Goal: Task Accomplishment & Management: Use online tool/utility

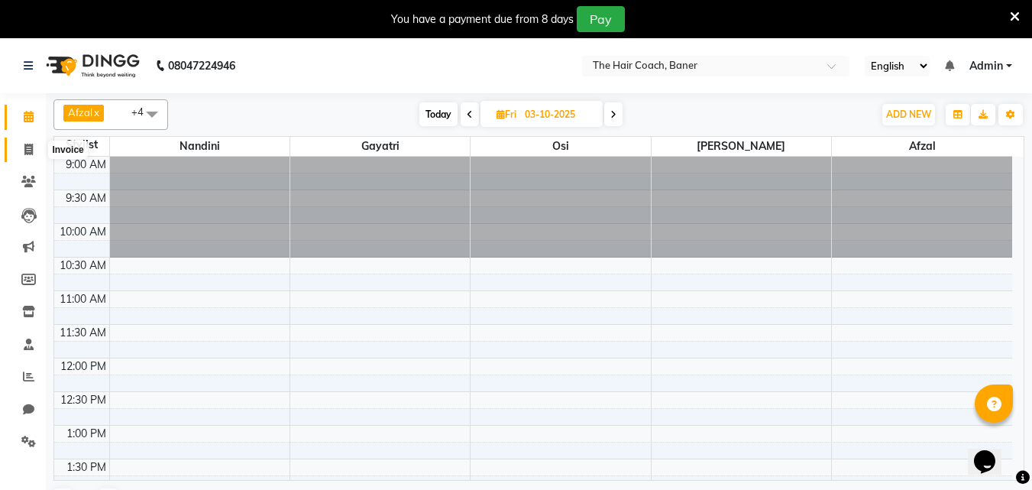
click at [29, 147] on icon at bounding box center [28, 149] width 8 height 11
select select "service"
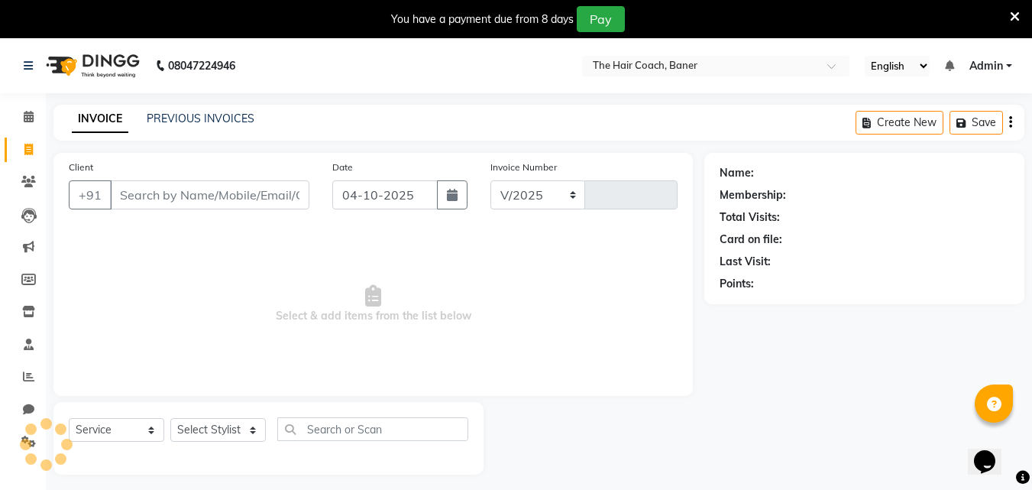
select select "8919"
type input "0088"
click at [185, 198] on input "Client" at bounding box center [209, 194] width 199 height 29
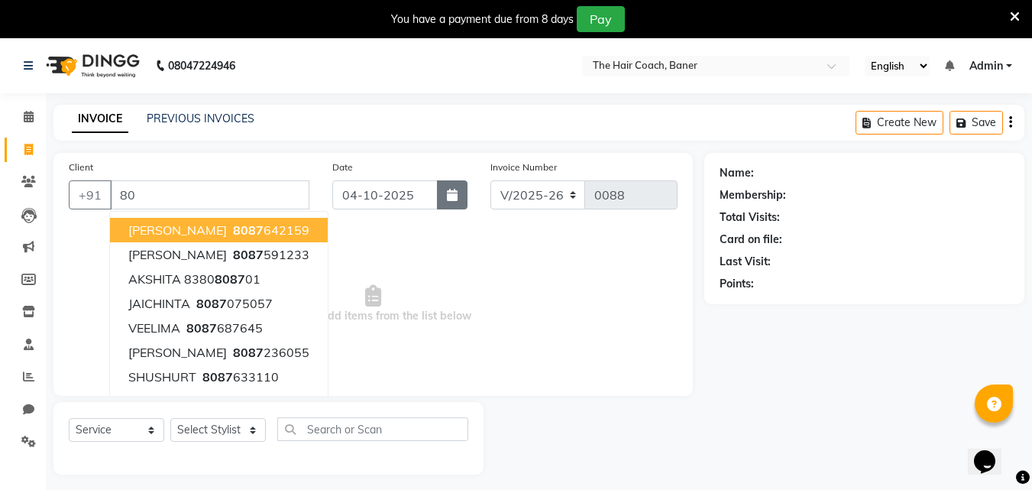
type input "8"
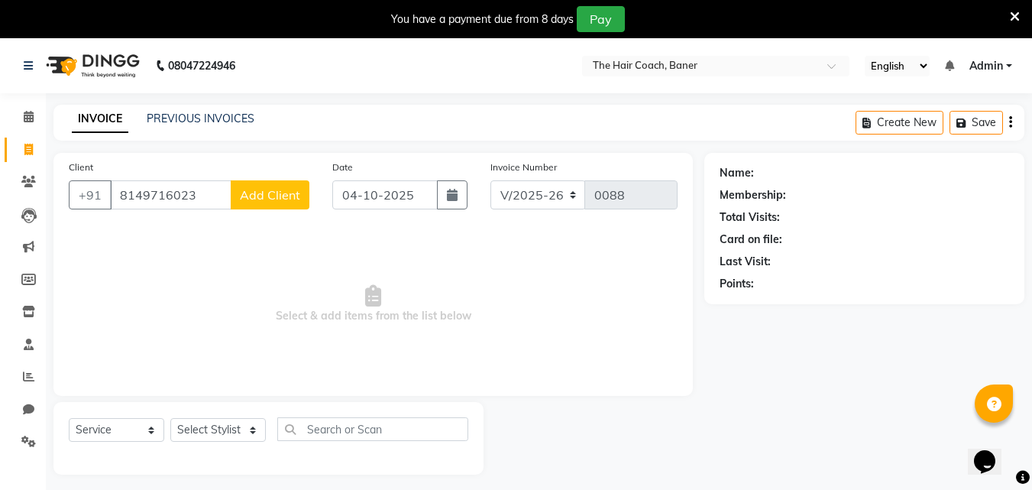
type input "8149716023"
click at [257, 195] on span "Add Client" at bounding box center [270, 194] width 60 height 15
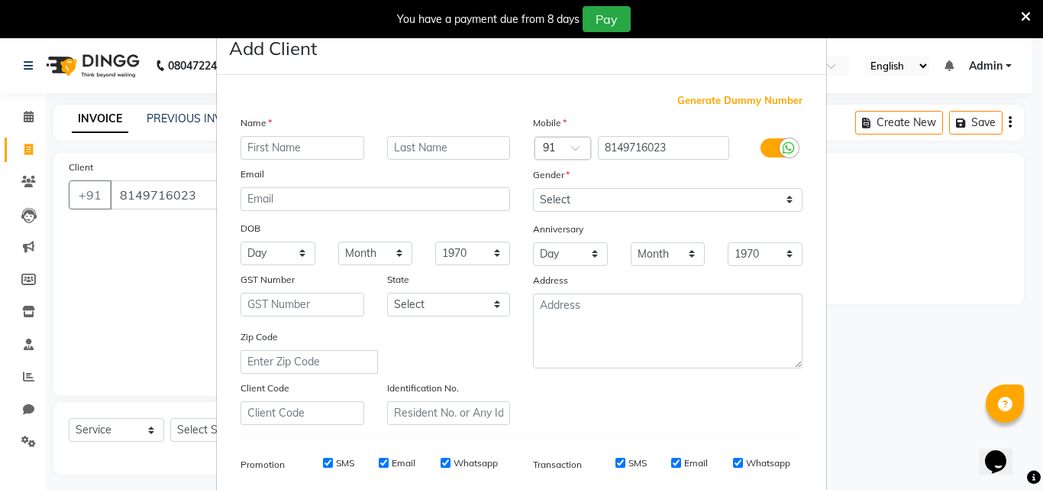
click at [286, 148] on input "text" at bounding box center [303, 148] width 124 height 24
type input "NIKHIL"
click at [393, 147] on input "text" at bounding box center [449, 148] width 124 height 24
type input "DEVKAR"
click at [588, 202] on select "Select Male Female Other Prefer Not To Say" at bounding box center [668, 200] width 270 height 24
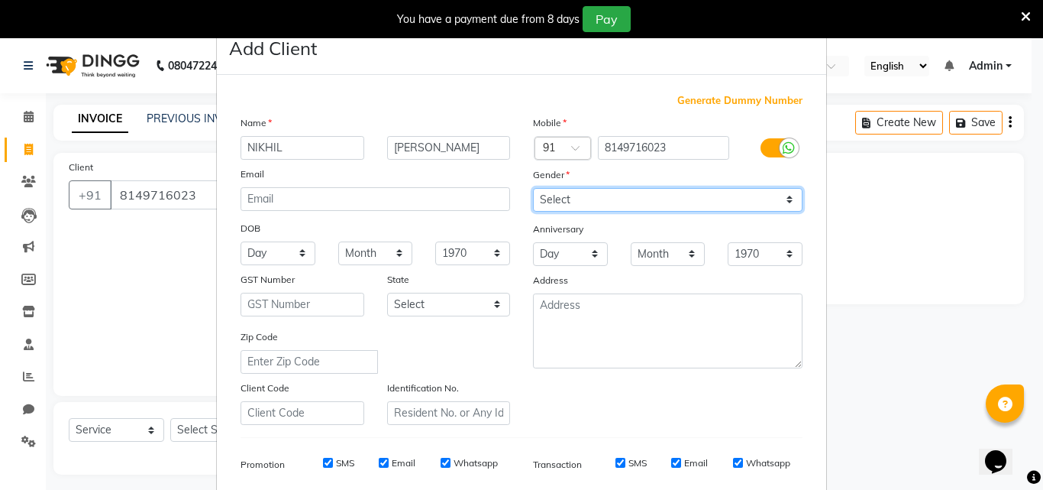
select select "male"
click at [533, 188] on select "Select Male Female Other Prefer Not To Say" at bounding box center [668, 200] width 270 height 24
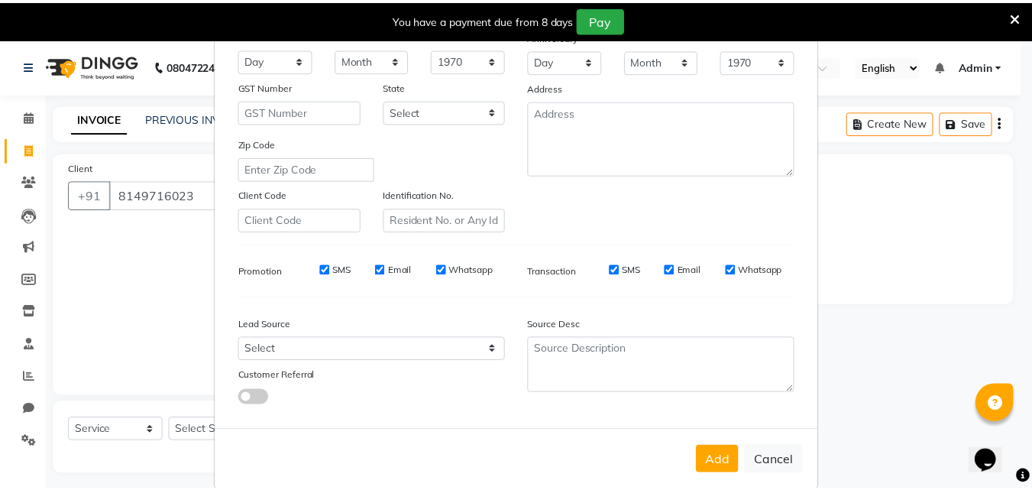
scroll to position [215, 0]
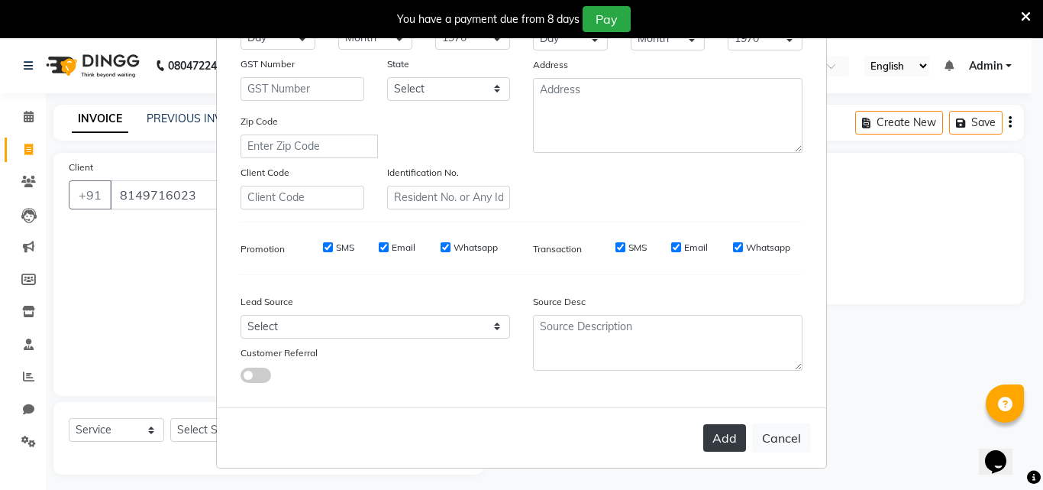
click at [717, 434] on button "Add" at bounding box center [725, 437] width 43 height 27
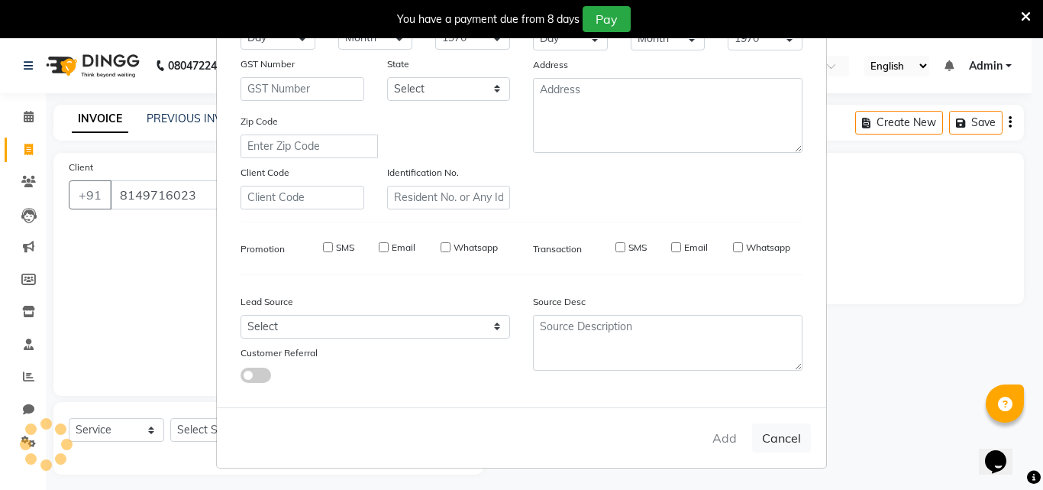
select select
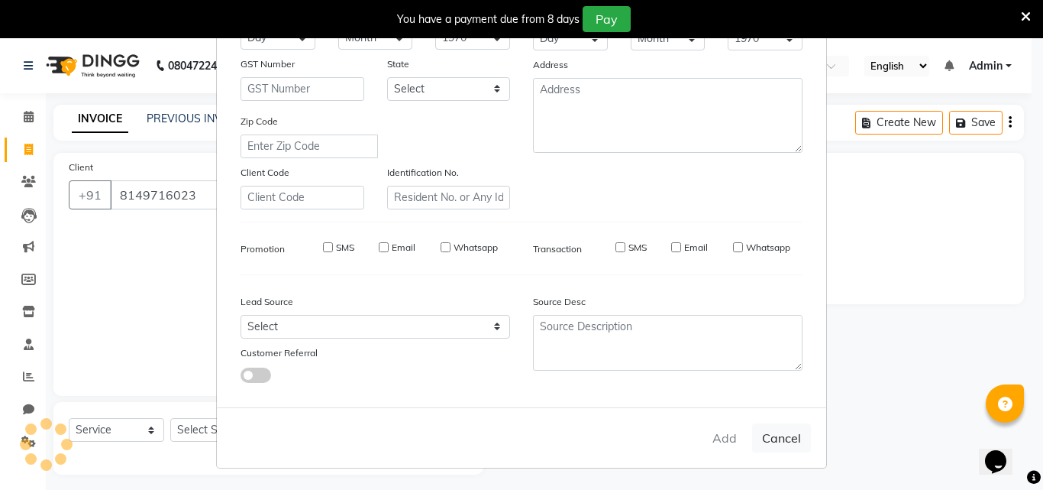
select select
checkbox input "false"
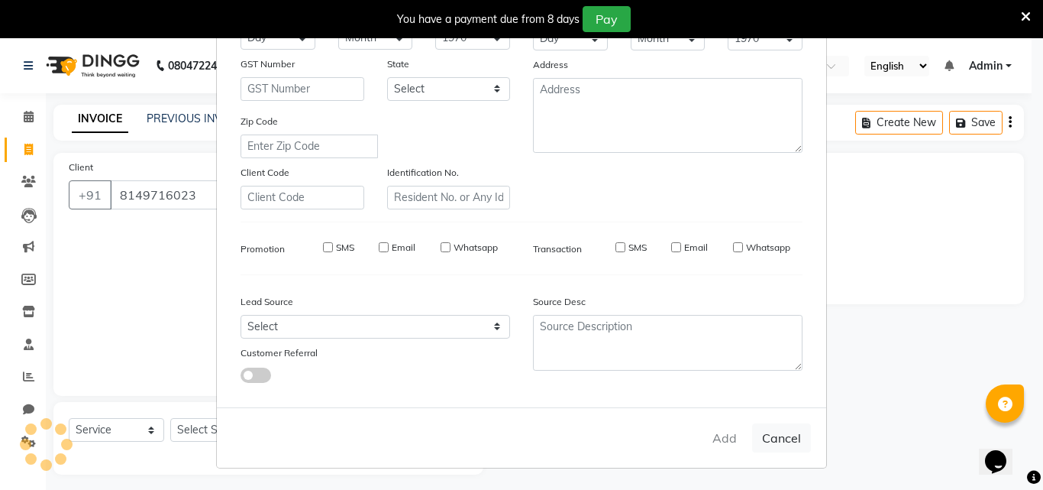
checkbox input "false"
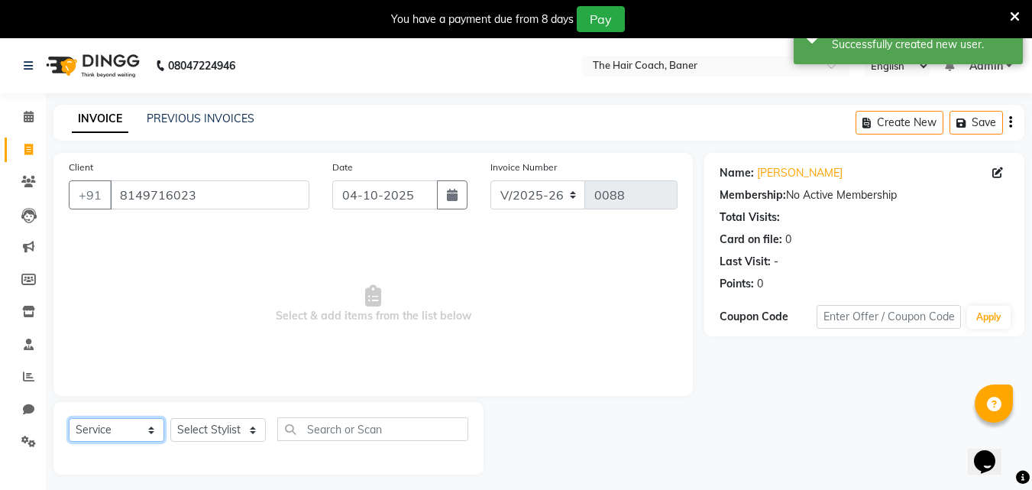
click at [131, 434] on select "Select Service Product Membership Package Voucher Prepaid Gift Card" at bounding box center [116, 430] width 95 height 24
select select "product"
click at [69, 418] on select "Select Service Product Membership Package Voucher Prepaid Gift Card" at bounding box center [116, 430] width 95 height 24
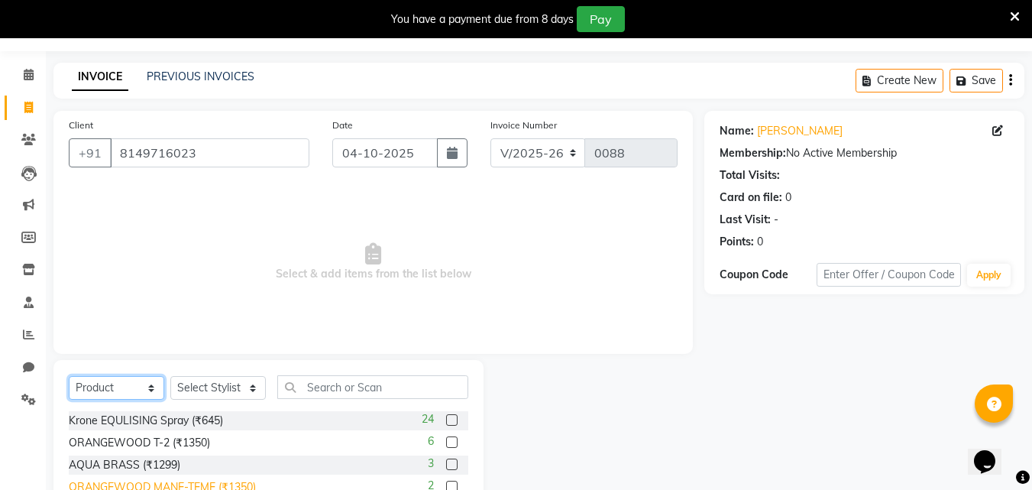
scroll to position [76, 0]
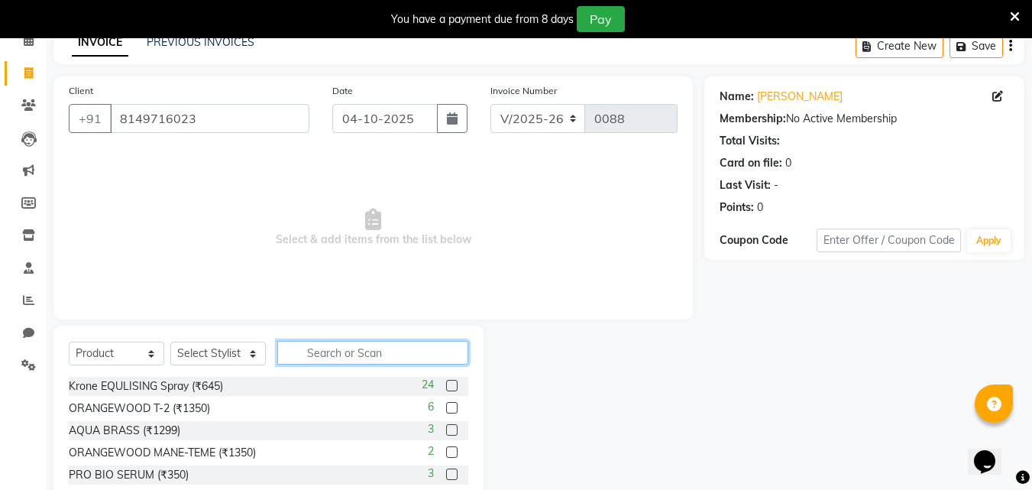
click at [333, 354] on input "text" at bounding box center [372, 353] width 191 height 24
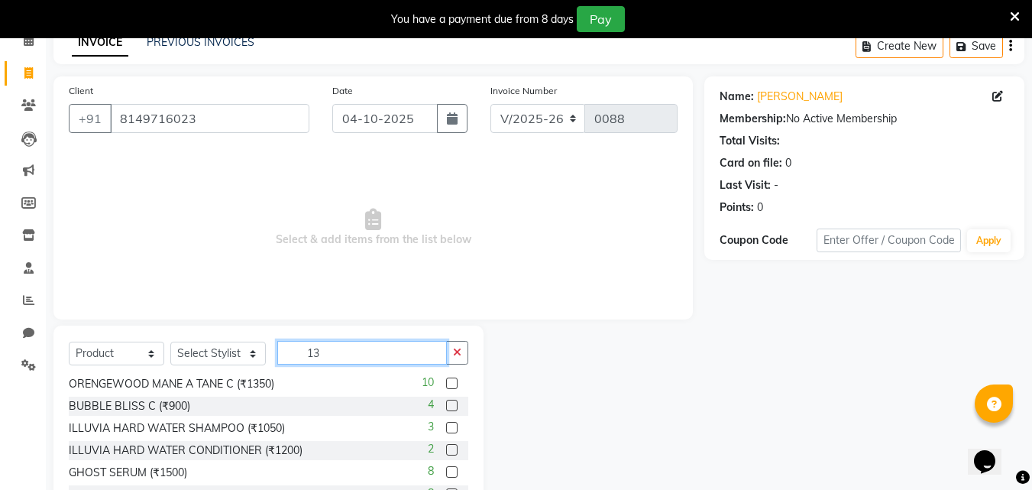
scroll to position [0, 0]
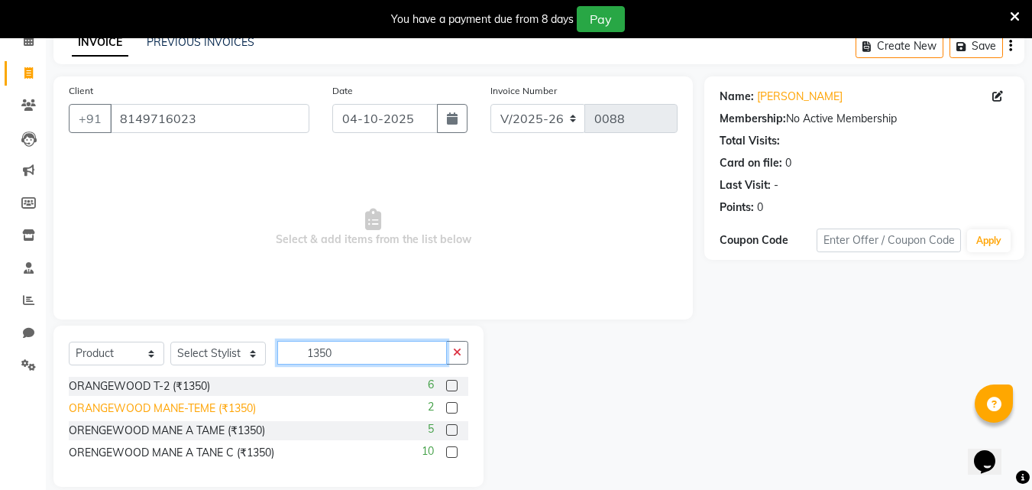
type input "1350"
click at [237, 415] on div "ORANGEWOOD MANE-TEME (₹1350)" at bounding box center [162, 408] width 187 height 16
checkbox input "false"
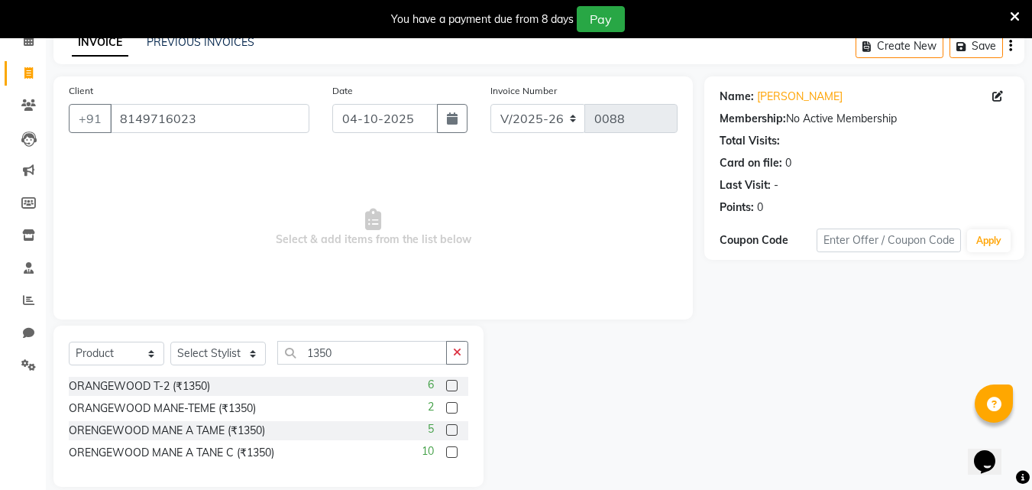
click at [652, 441] on div at bounding box center [594, 405] width 221 height 161
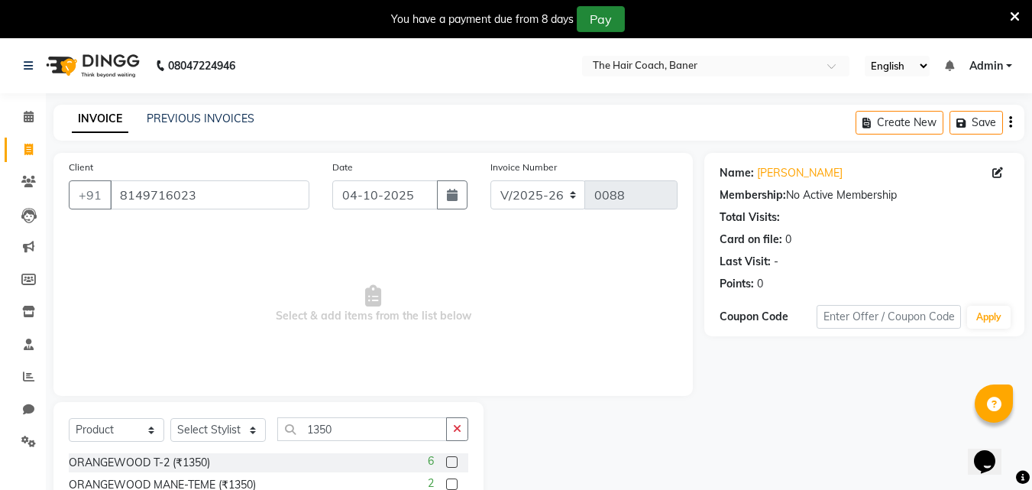
click at [602, 19] on button "Pay" at bounding box center [601, 19] width 48 height 26
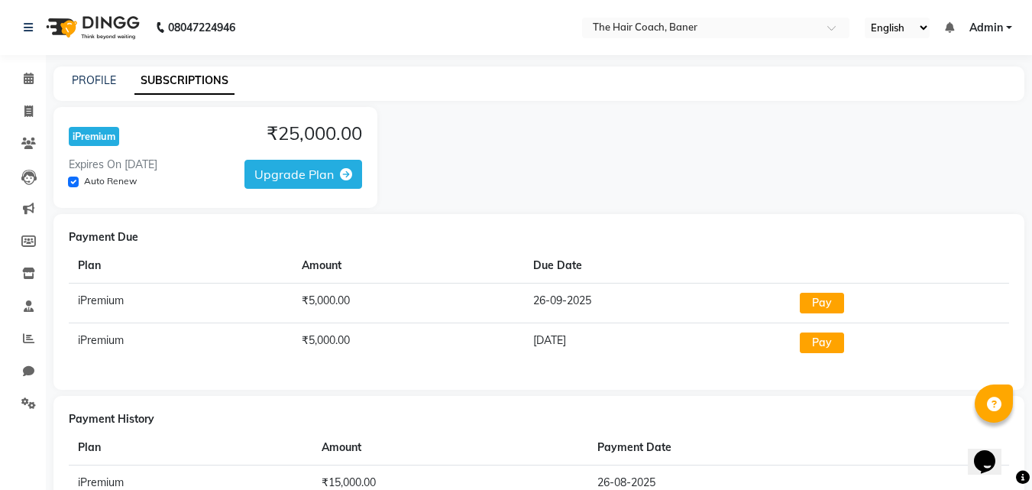
select select "service"
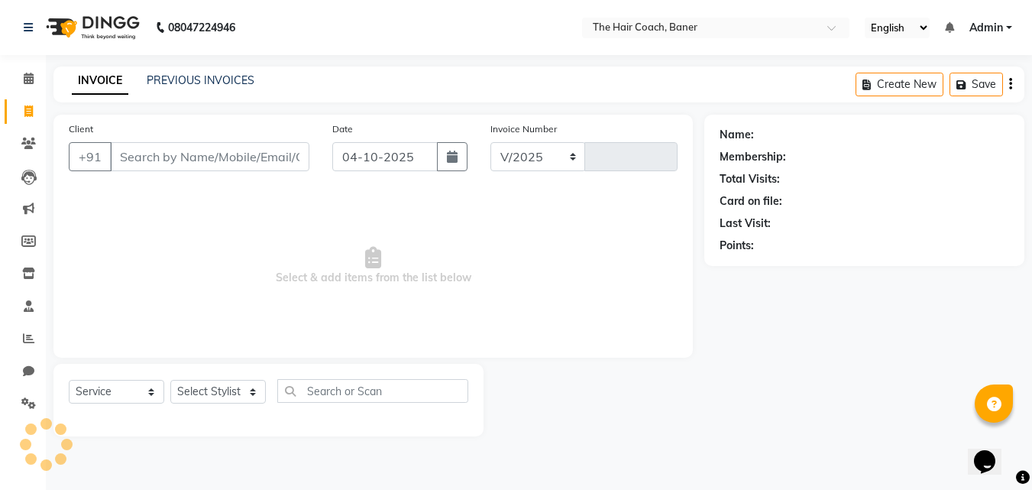
select select "8919"
type input "0088"
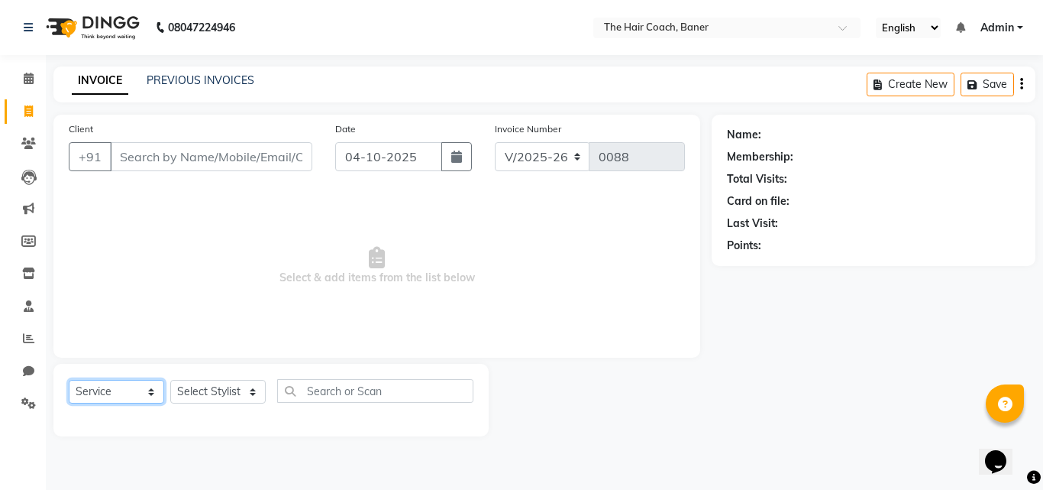
click at [144, 393] on select "Select Service Product Membership Package Voucher Prepaid Gift Card" at bounding box center [116, 392] width 95 height 24
select select "product"
click at [69, 380] on select "Select Service Product Membership Package Voucher Prepaid Gift Card" at bounding box center [116, 392] width 95 height 24
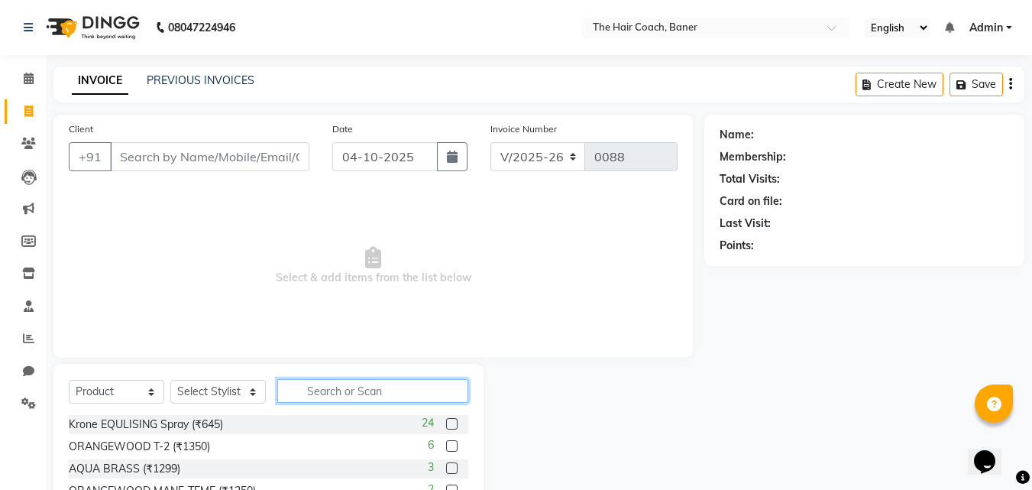
click at [383, 390] on input "text" at bounding box center [372, 391] width 191 height 24
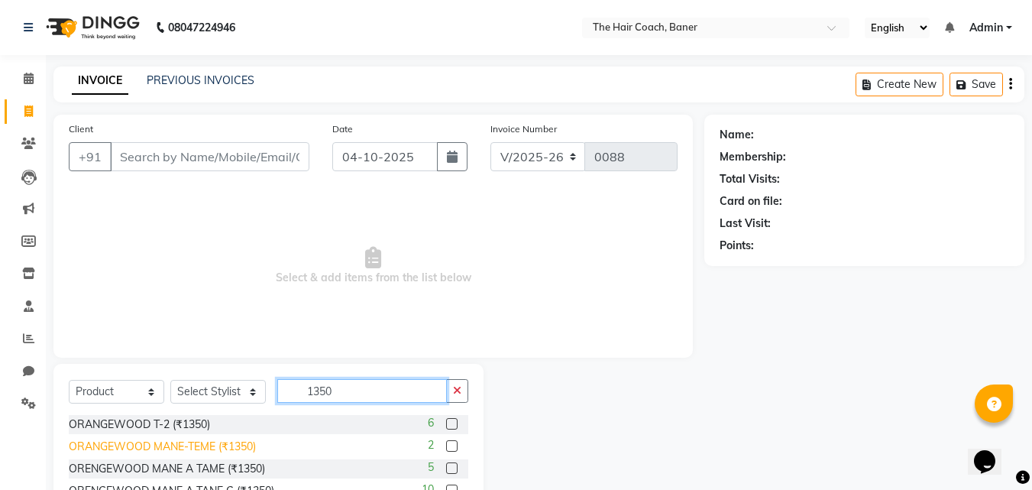
type input "1350"
click at [186, 444] on div "ORANGEWOOD MANE-TEME (₹1350)" at bounding box center [162, 446] width 187 height 16
checkbox input "false"
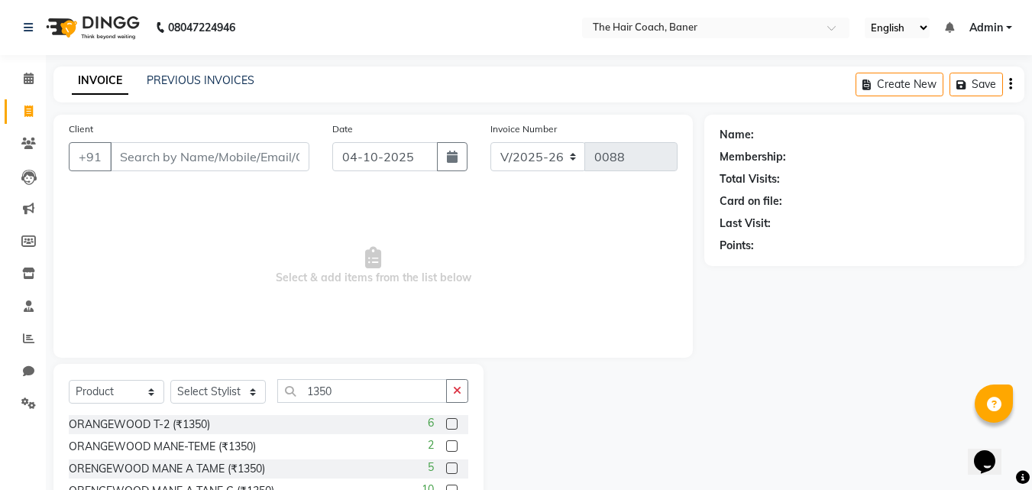
scroll to position [58, 0]
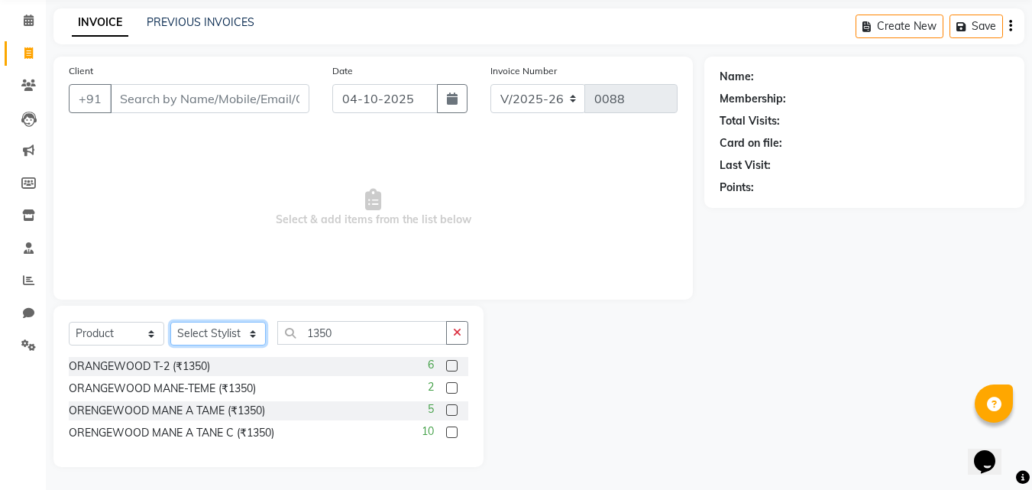
click at [237, 327] on select "Select Stylist Afzal Akash Gayatri kanchan Manager Nandini Osi Sumit vicky" at bounding box center [217, 334] width 95 height 24
select select "90188"
click at [170, 322] on select "Select Stylist Afzal Akash Gayatri kanchan Manager Nandini Osi Sumit vicky" at bounding box center [217, 334] width 95 height 24
click at [335, 369] on div "ORANGEWOOD T-2 (₹1350) 6" at bounding box center [269, 366] width 400 height 19
click at [449, 387] on label at bounding box center [451, 387] width 11 height 11
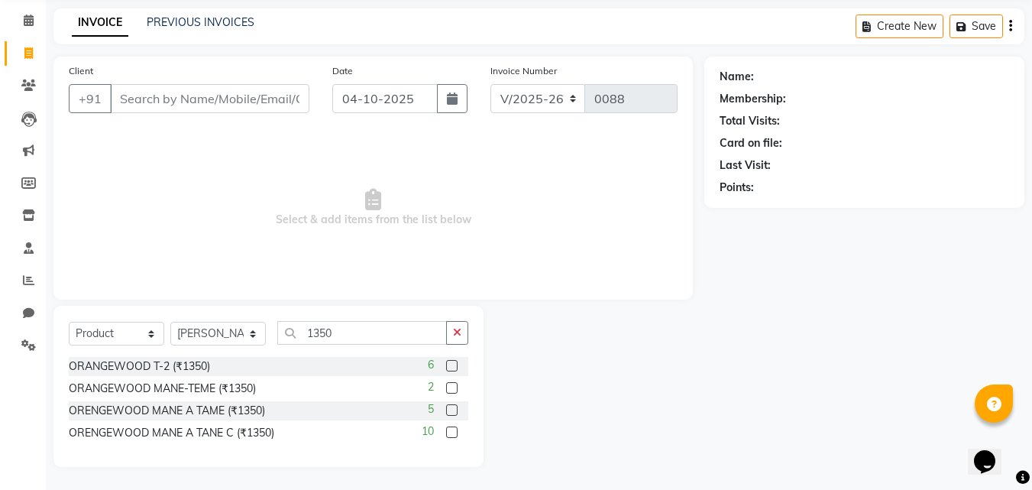
click at [449, 387] on input "checkbox" at bounding box center [451, 388] width 10 height 10
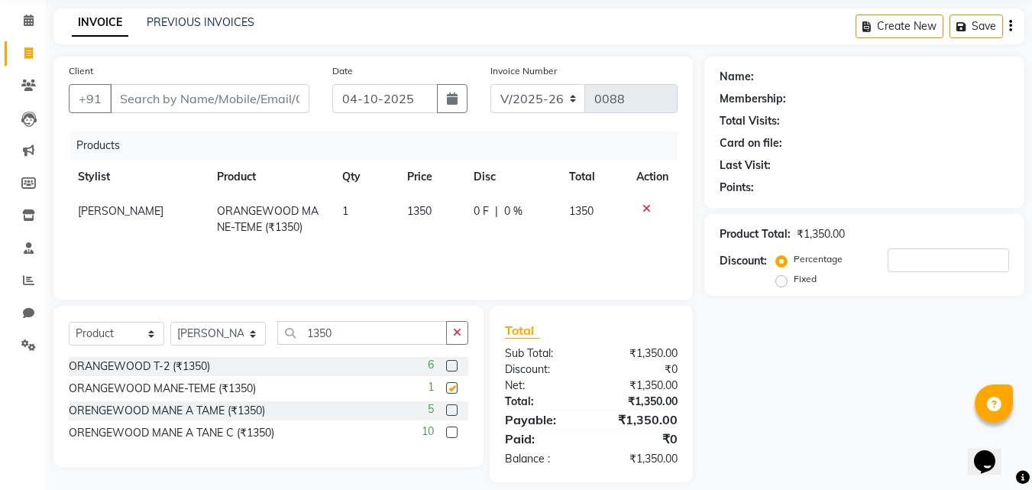
checkbox input "false"
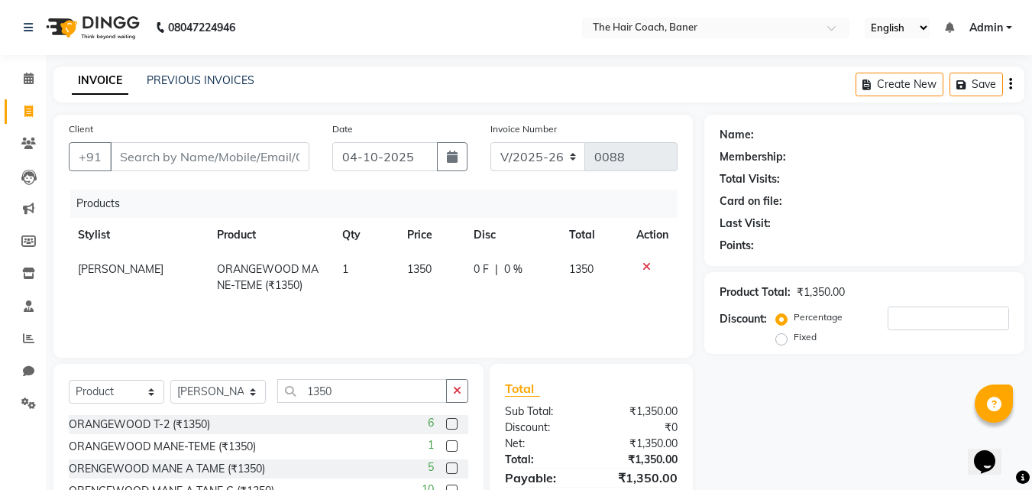
scroll to position [73, 0]
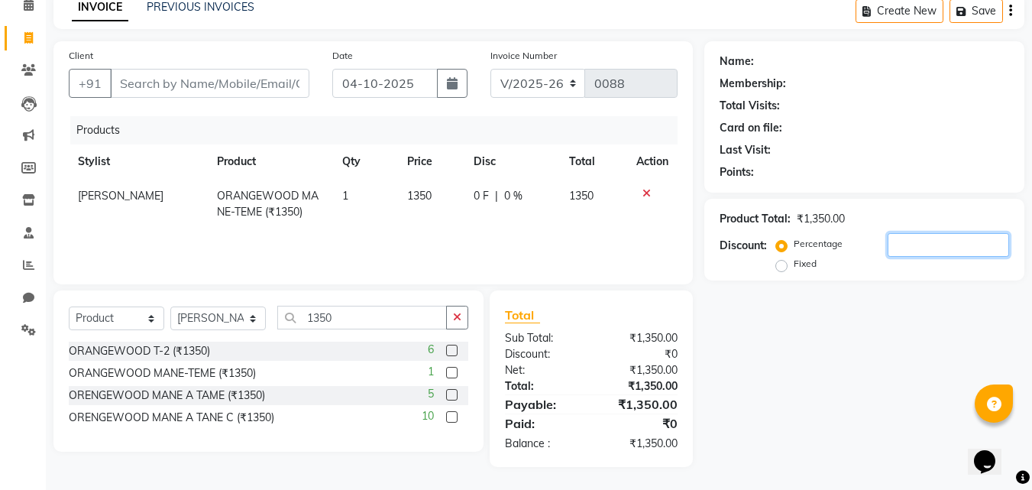
click at [940, 246] on input "number" at bounding box center [948, 245] width 121 height 24
type input "1"
type input "11"
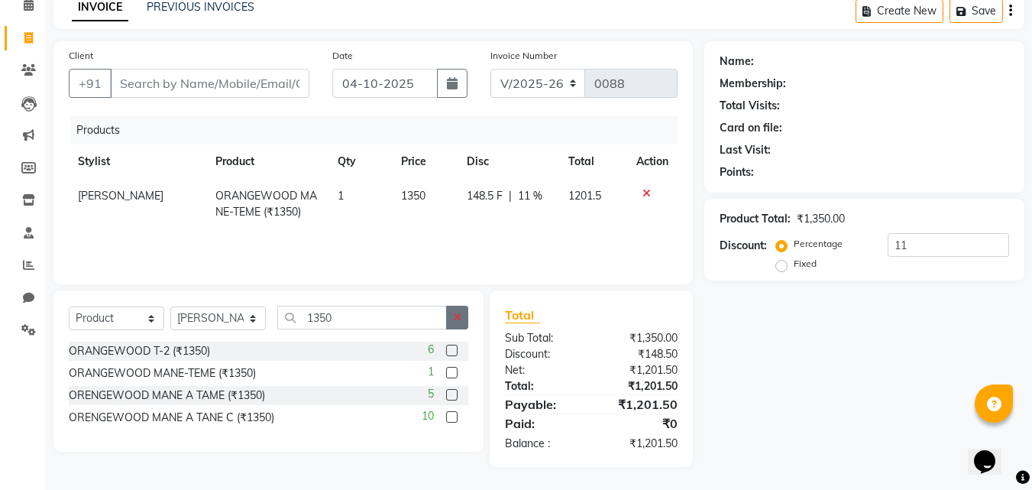
click at [458, 319] on icon "button" at bounding box center [457, 317] width 8 height 11
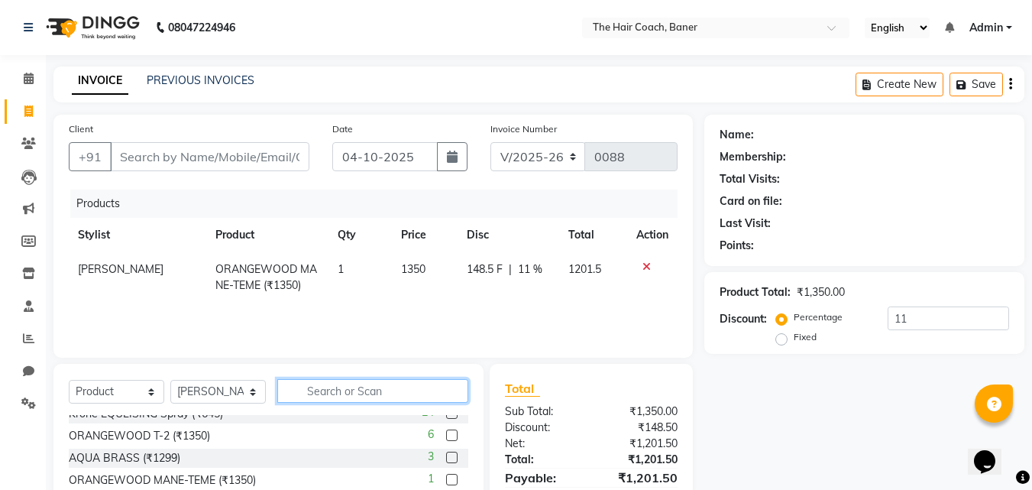
scroll to position [0, 0]
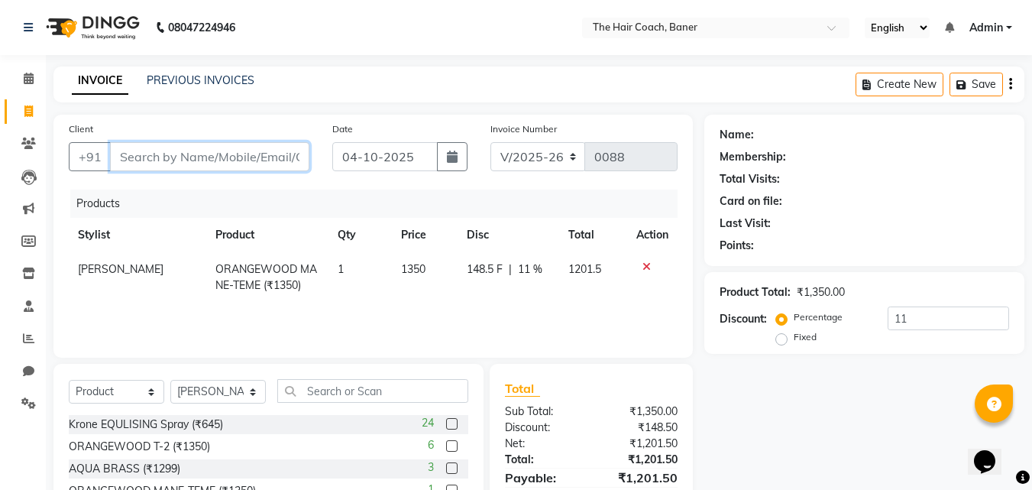
click at [228, 161] on input "Client" at bounding box center [209, 156] width 199 height 29
type input "N"
type input "0"
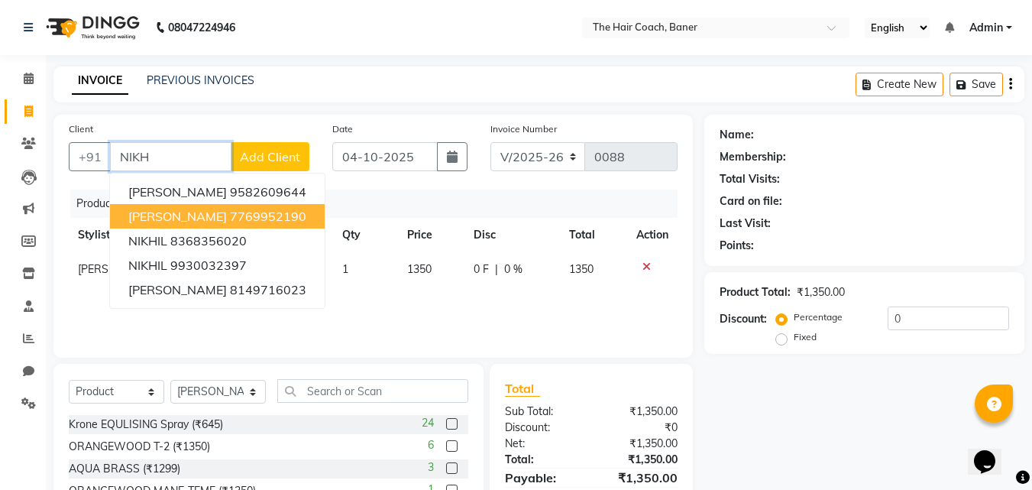
click at [215, 214] on span "NIKHIL devanikar" at bounding box center [177, 216] width 99 height 15
type input "7769952190"
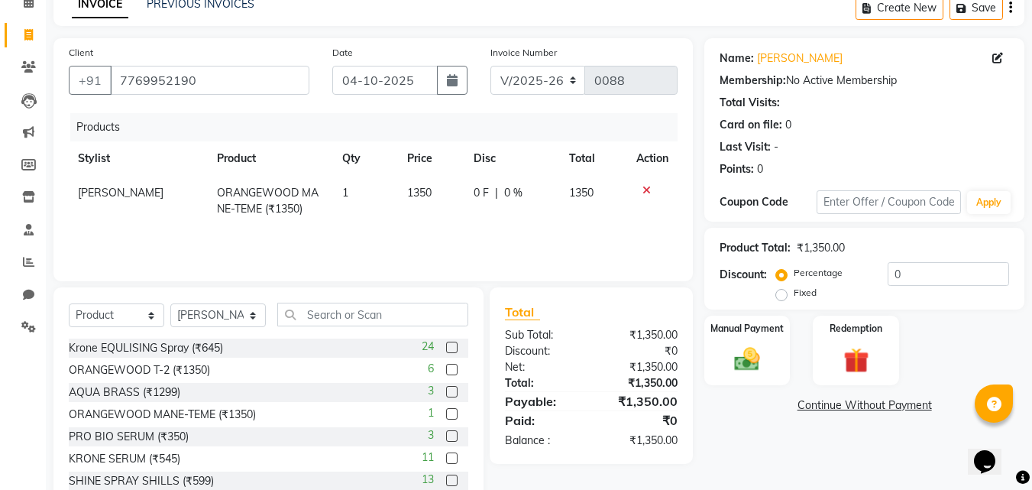
scroll to position [122, 0]
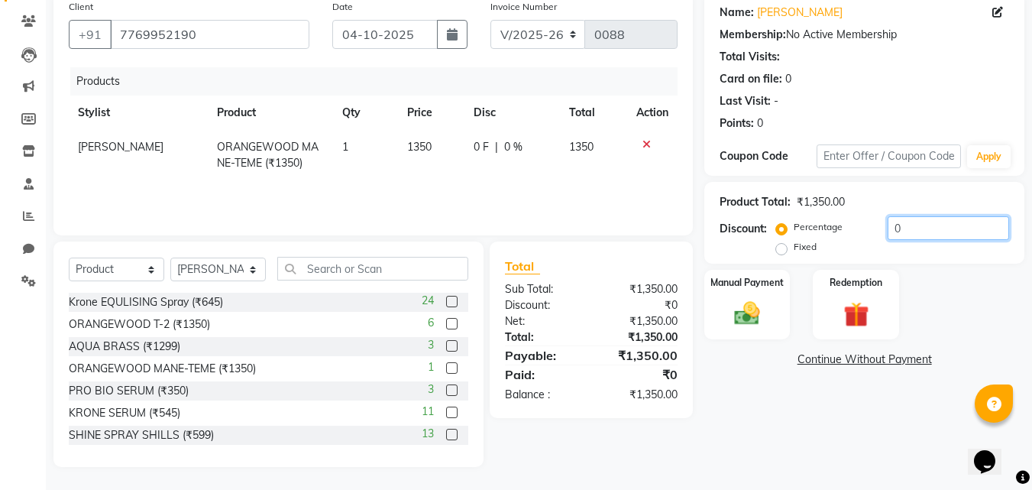
click at [930, 239] on input "0" at bounding box center [948, 228] width 121 height 24
click at [590, 143] on span "1350" at bounding box center [581, 147] width 24 height 14
select select "90188"
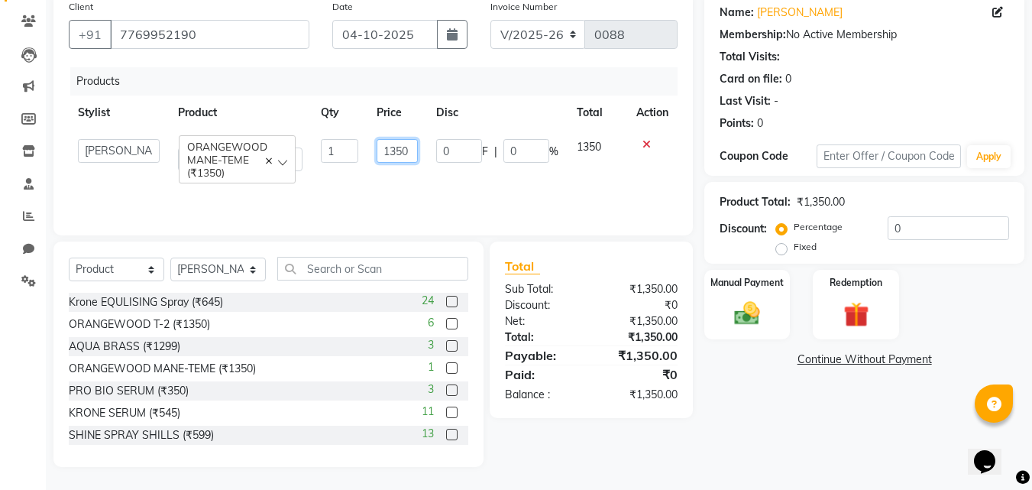
click at [410, 144] on input "1350" at bounding box center [397, 151] width 41 height 24
type input "1"
type input "1200"
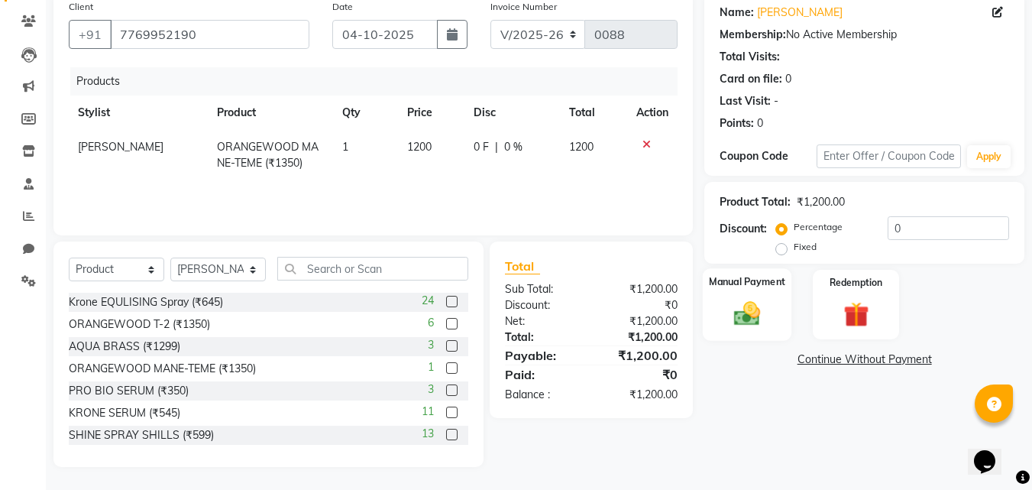
click at [742, 287] on label "Manual Payment" at bounding box center [747, 281] width 76 height 15
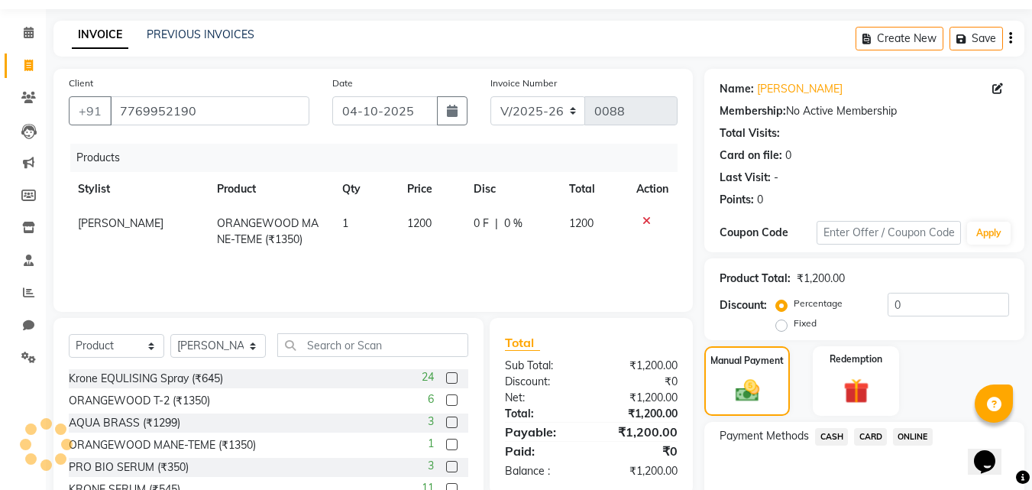
scroll to position [124, 0]
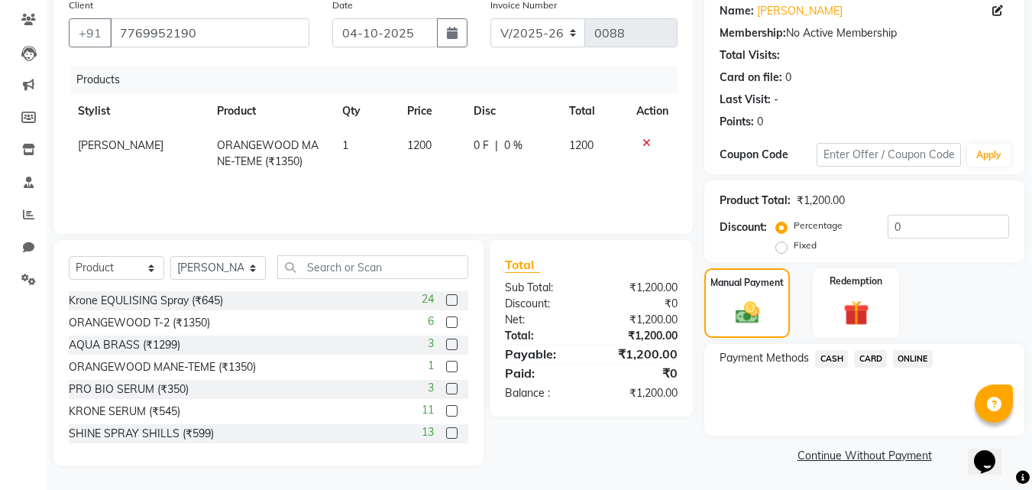
click at [643, 141] on icon at bounding box center [646, 142] width 8 height 11
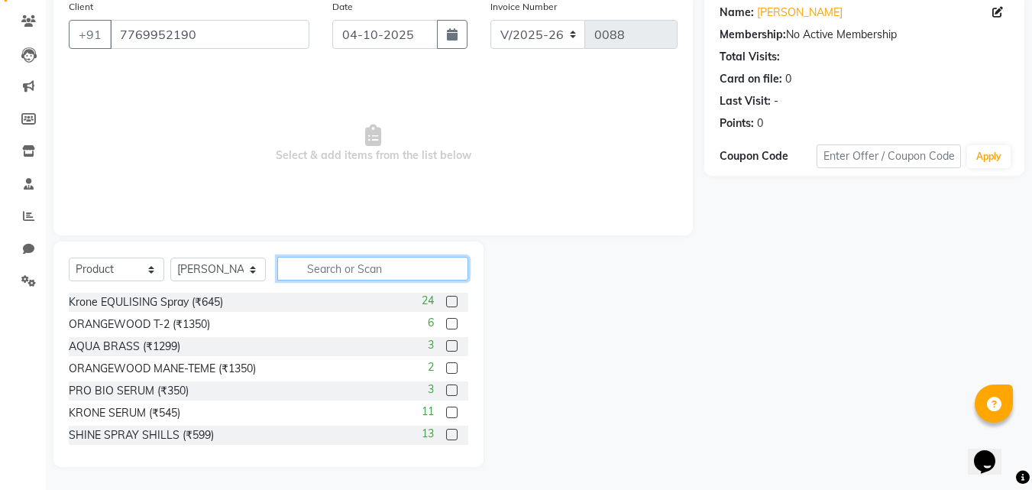
click at [391, 265] on input "text" at bounding box center [372, 269] width 191 height 24
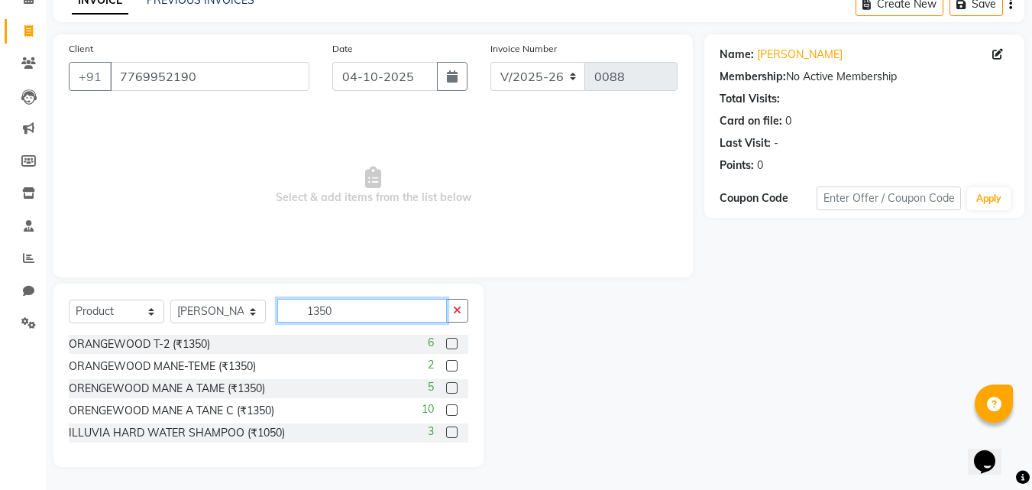
scroll to position [58, 0]
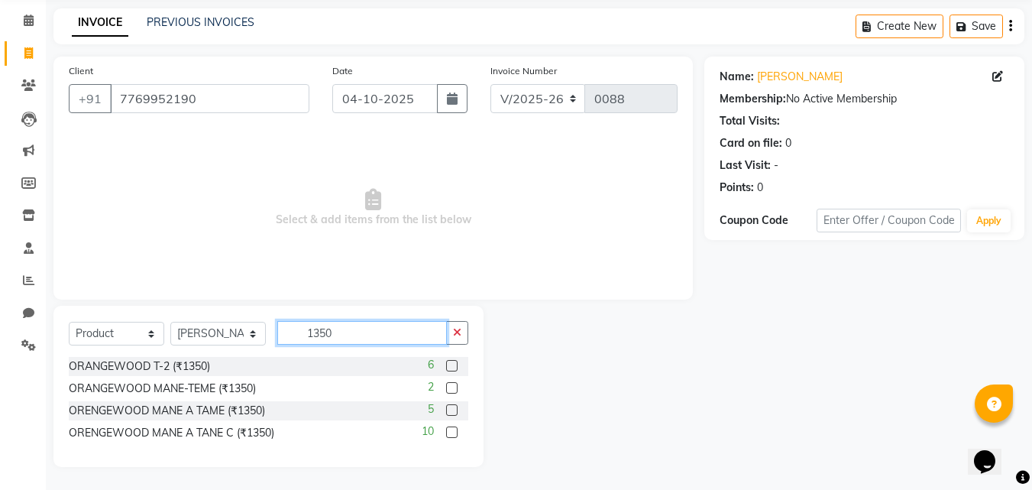
type input "1350"
click at [453, 384] on label at bounding box center [451, 387] width 11 height 11
click at [453, 384] on input "checkbox" at bounding box center [451, 388] width 10 height 10
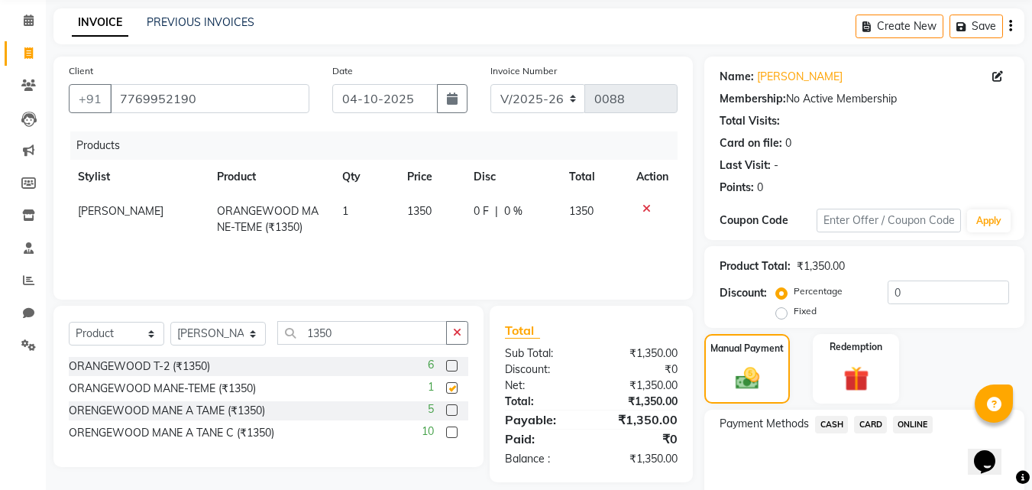
checkbox input "false"
click at [922, 294] on input "0" at bounding box center [948, 292] width 121 height 24
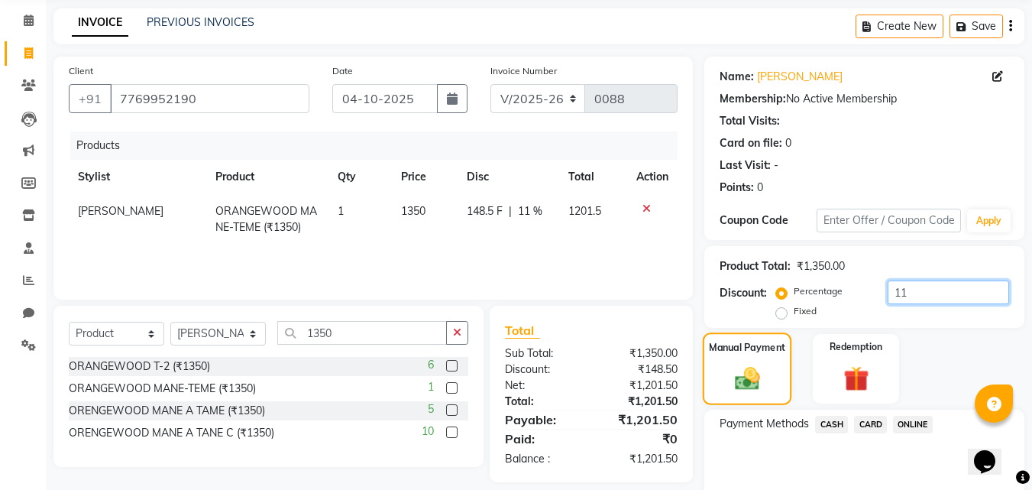
type input "11"
click at [740, 388] on img at bounding box center [747, 378] width 40 height 29
click at [873, 426] on span "CARD" at bounding box center [870, 425] width 33 height 18
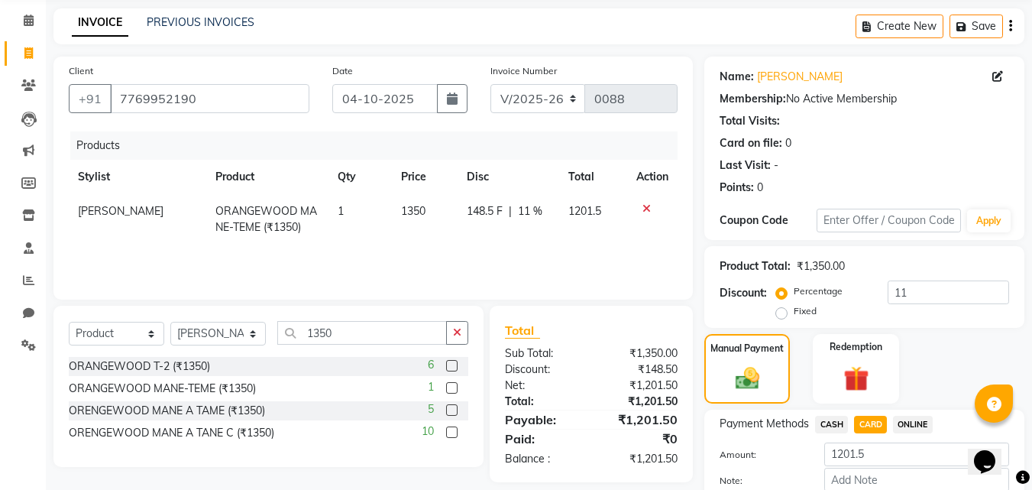
scroll to position [146, 0]
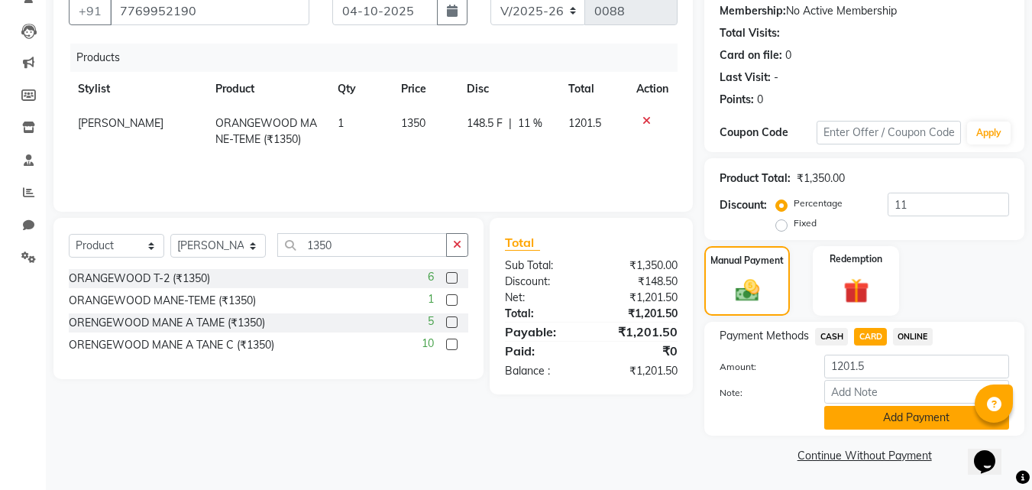
click at [914, 425] on button "Add Payment" at bounding box center [916, 418] width 185 height 24
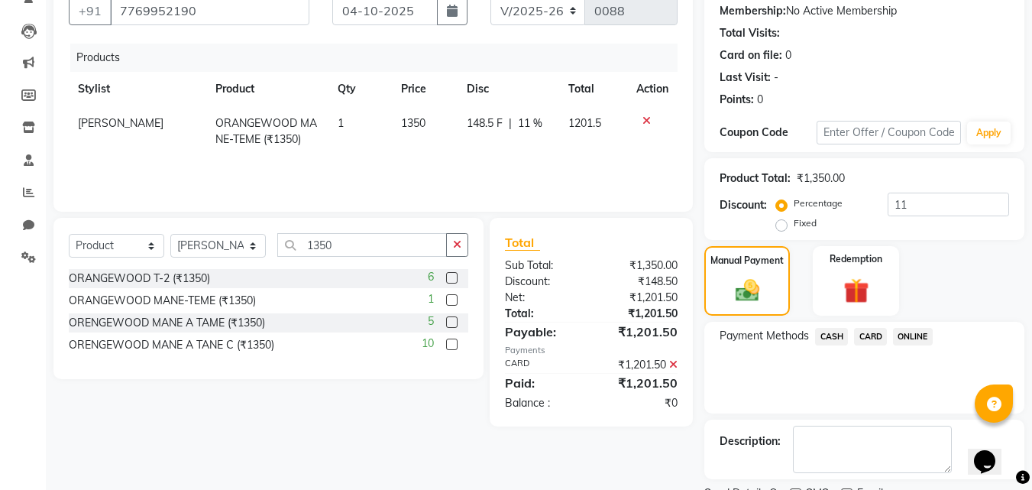
scroll to position [210, 0]
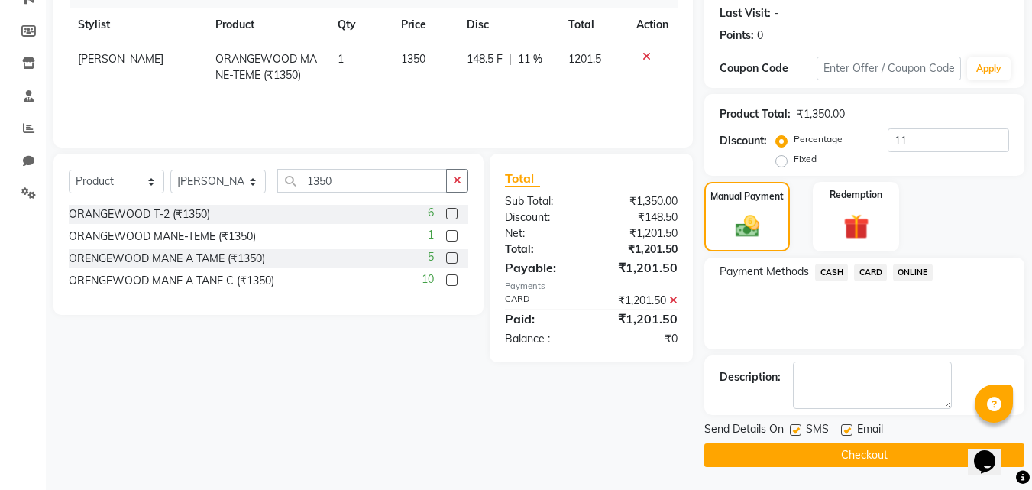
click at [836, 461] on button "Checkout" at bounding box center [864, 455] width 320 height 24
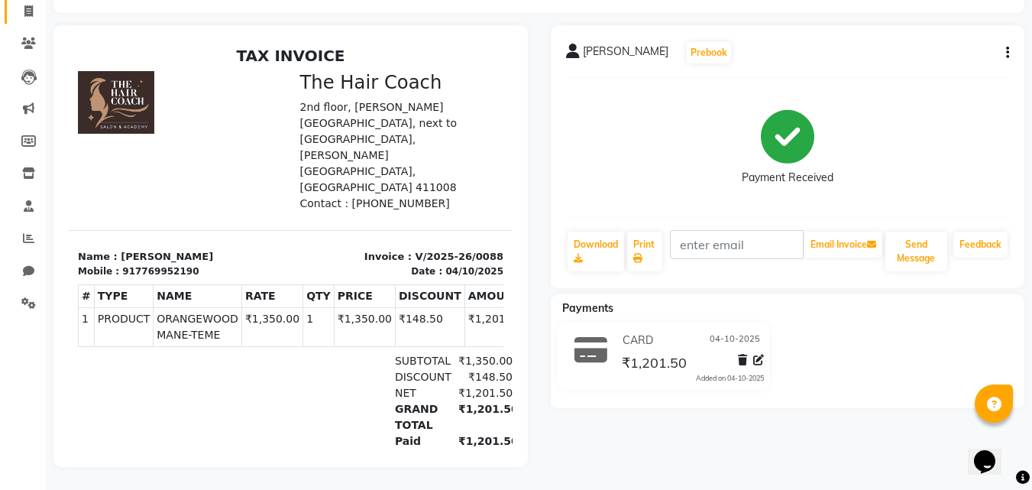
select select "service"
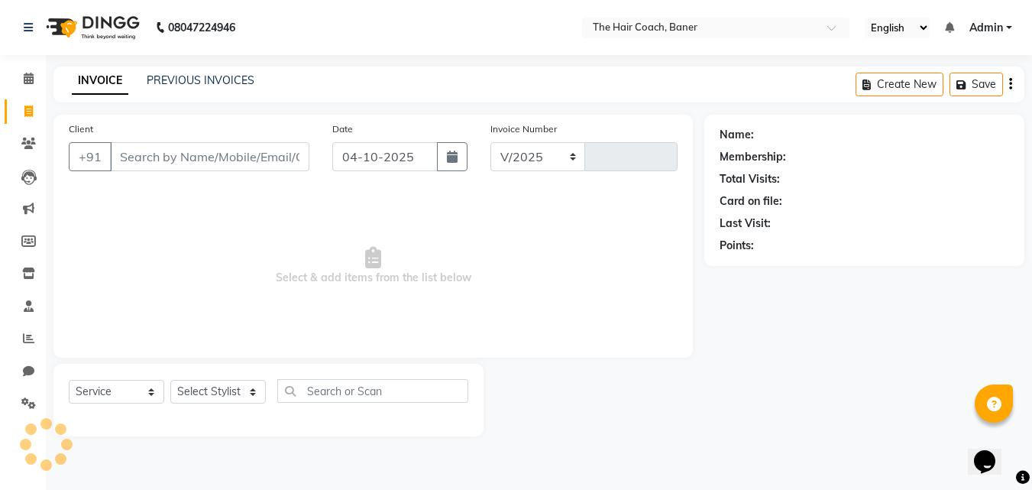
select select "8919"
type input "0089"
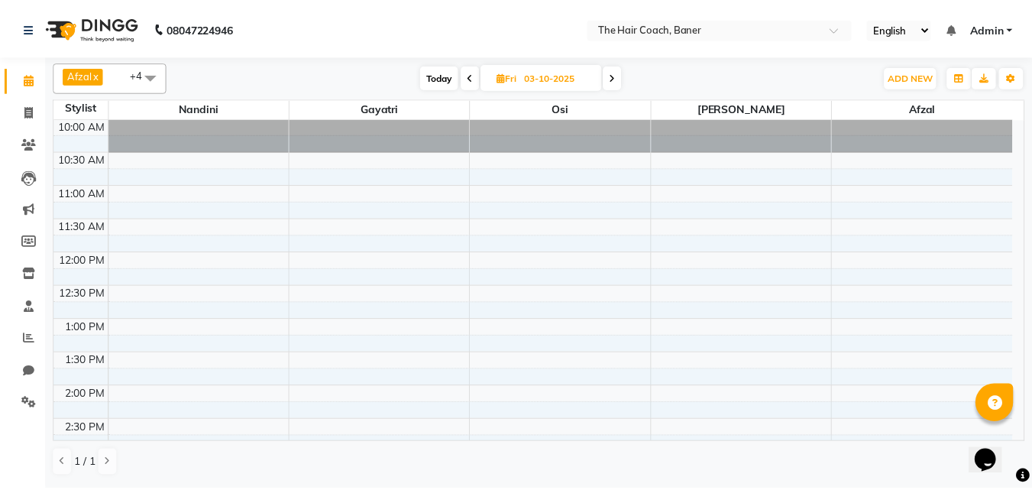
scroll to position [306, 0]
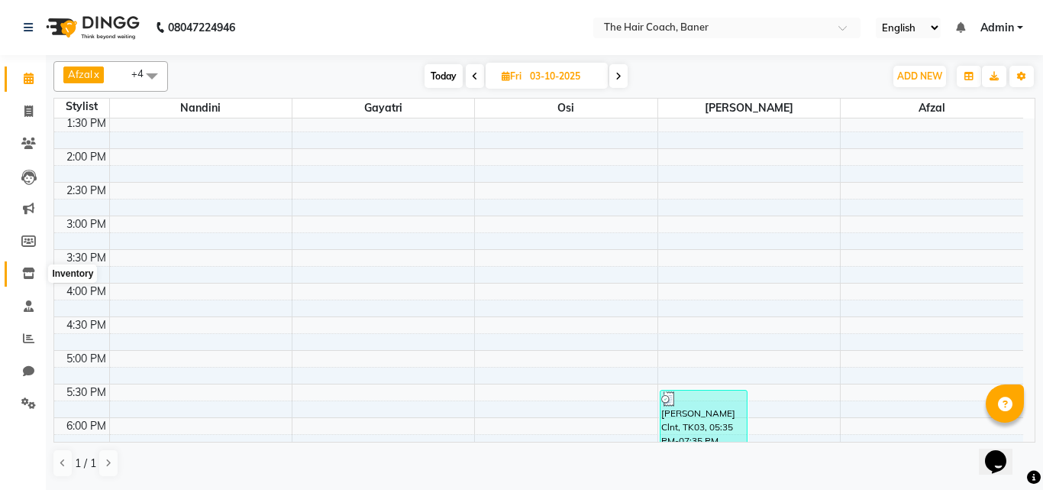
click at [24, 280] on span at bounding box center [28, 274] width 27 height 18
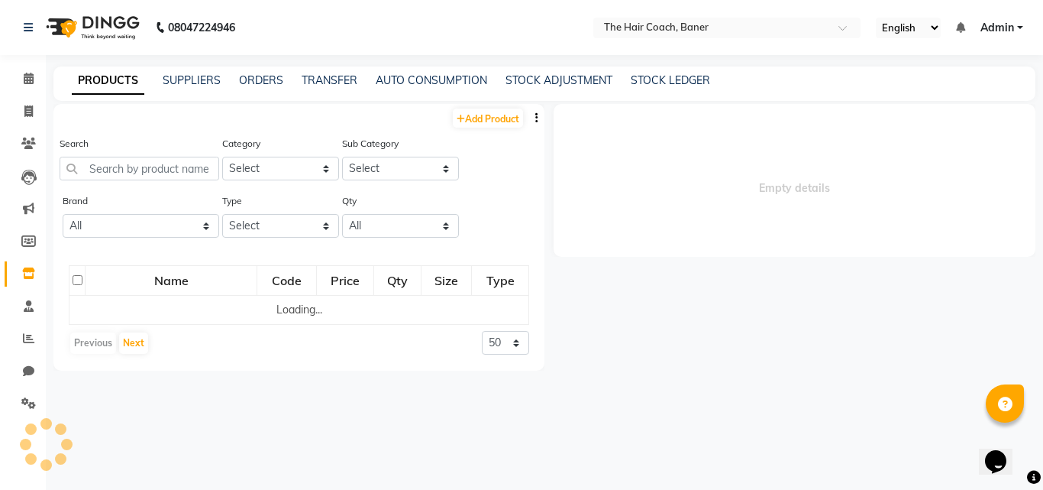
select select
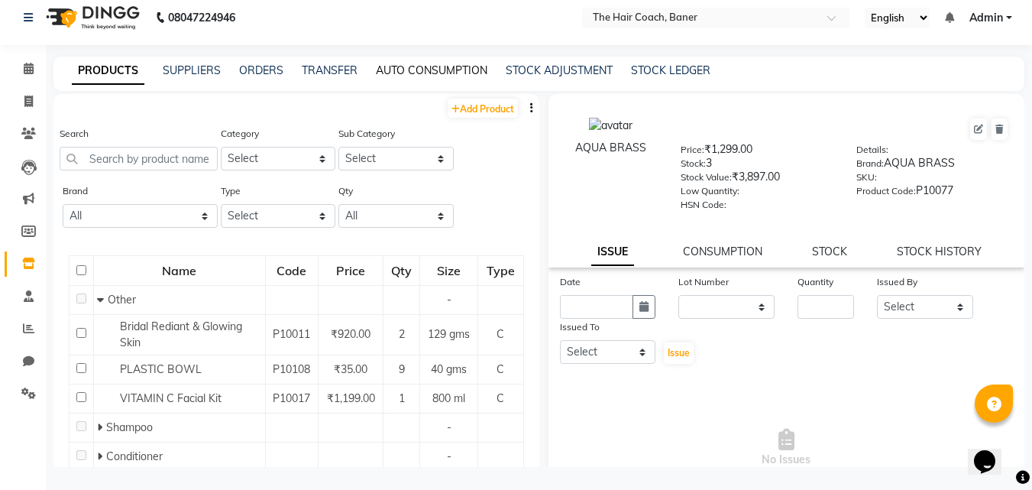
click at [419, 71] on link "AUTO CONSUMPTION" at bounding box center [432, 70] width 112 height 14
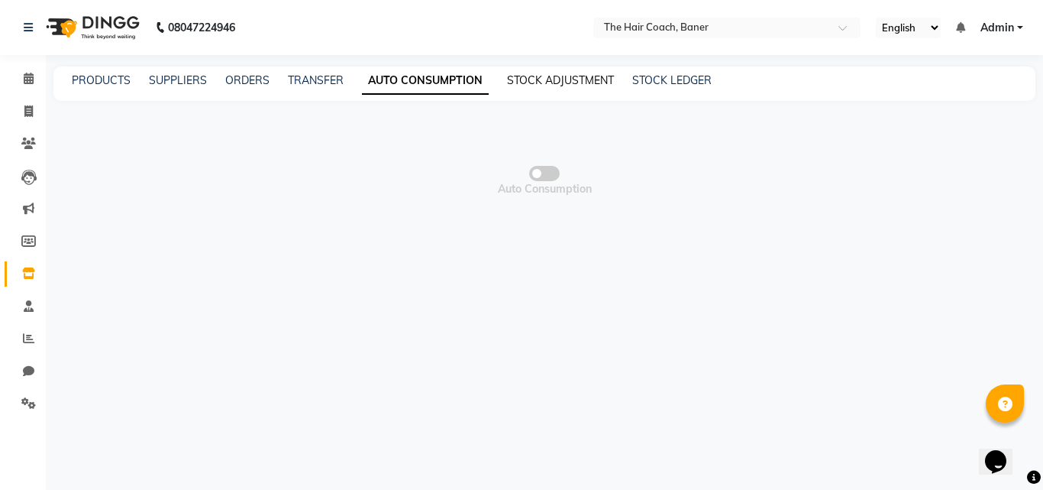
click at [542, 76] on link "STOCK ADJUSTMENT" at bounding box center [560, 80] width 107 height 14
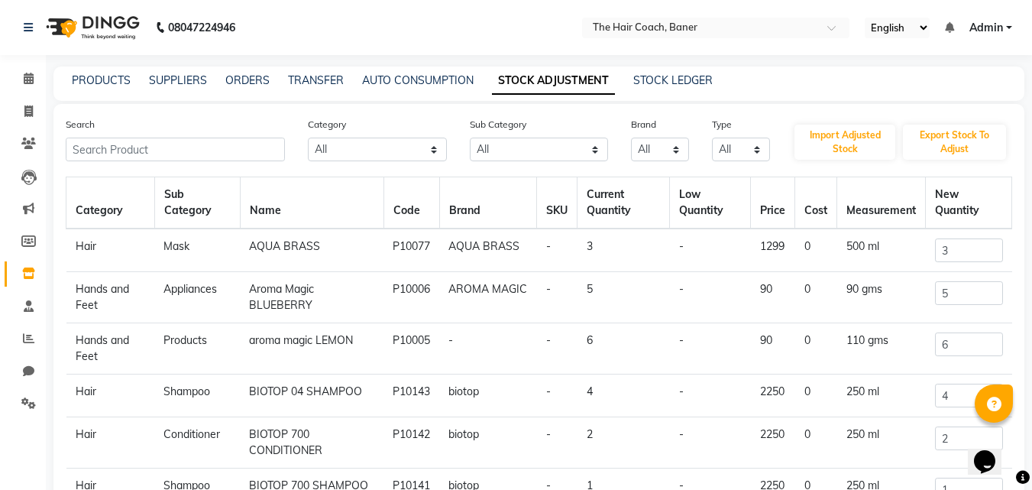
scroll to position [76, 0]
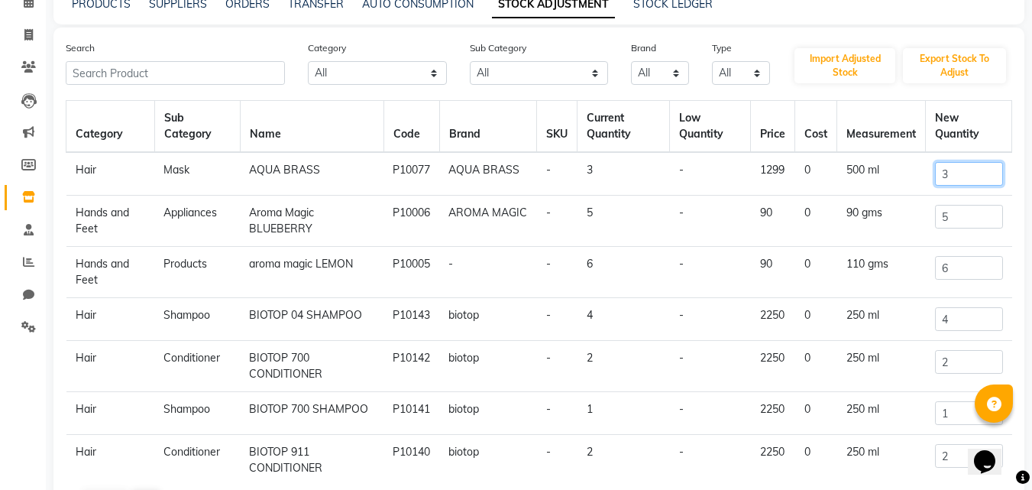
click at [964, 177] on input "3" at bounding box center [969, 174] width 68 height 24
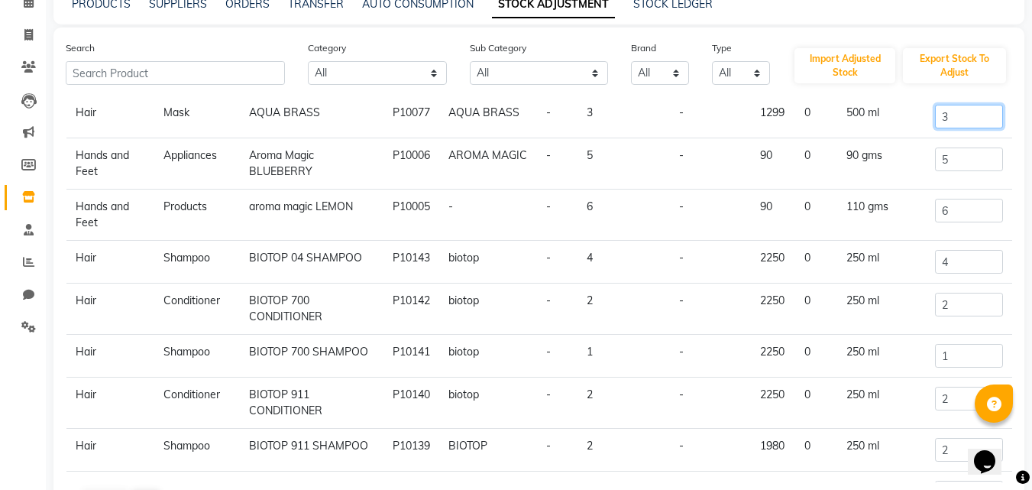
scroll to position [0, 0]
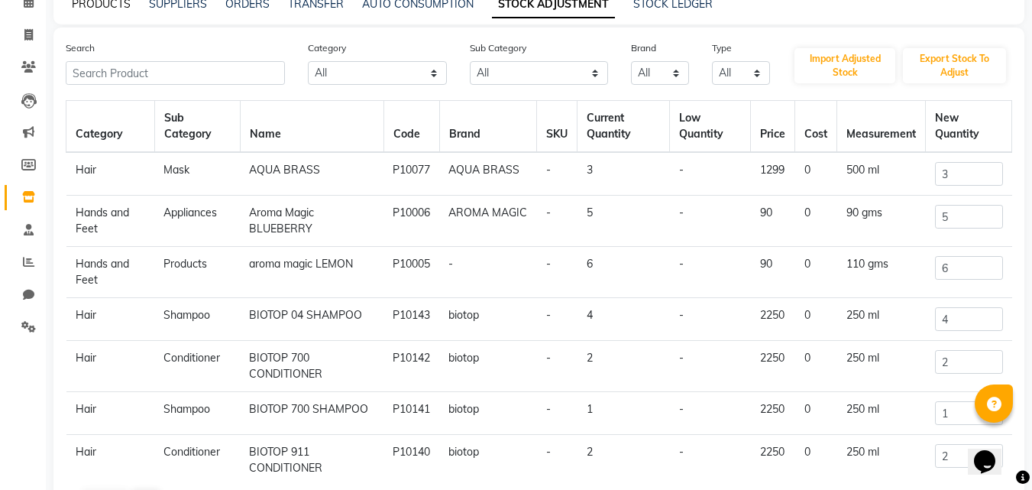
click at [102, 6] on link "PRODUCTS" at bounding box center [101, 4] width 59 height 14
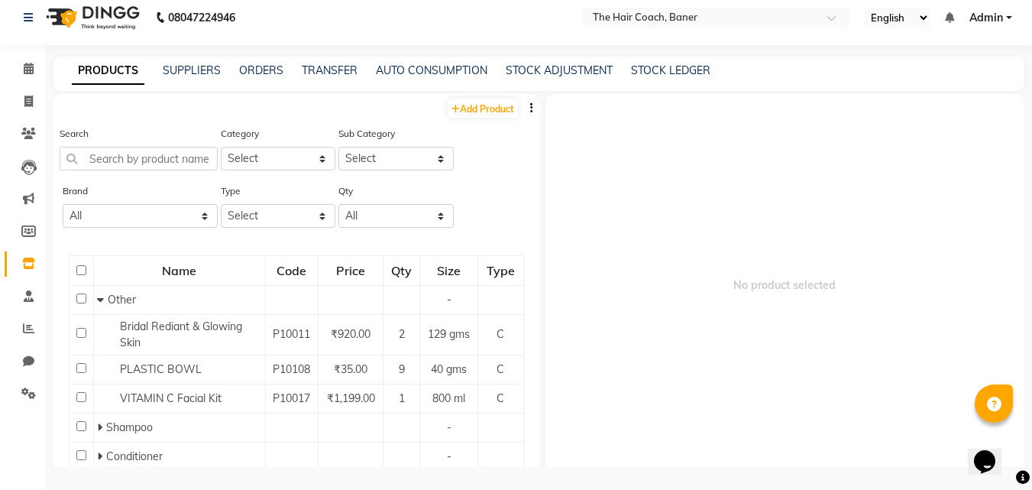
scroll to position [10, 0]
click at [194, 63] on div "SUPPLIERS" at bounding box center [192, 71] width 58 height 16
click at [183, 71] on link "SUPPLIERS" at bounding box center [192, 70] width 58 height 14
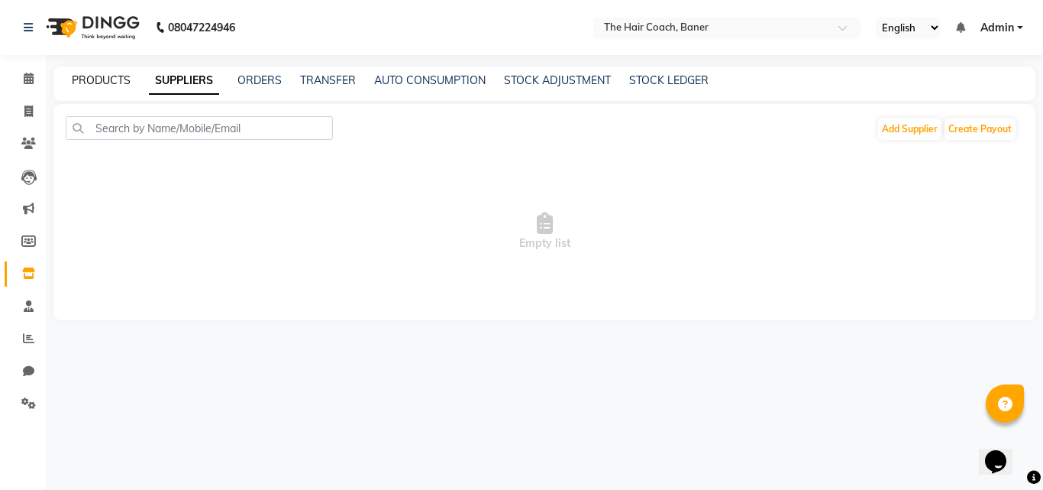
click at [97, 83] on link "PRODUCTS" at bounding box center [101, 80] width 59 height 14
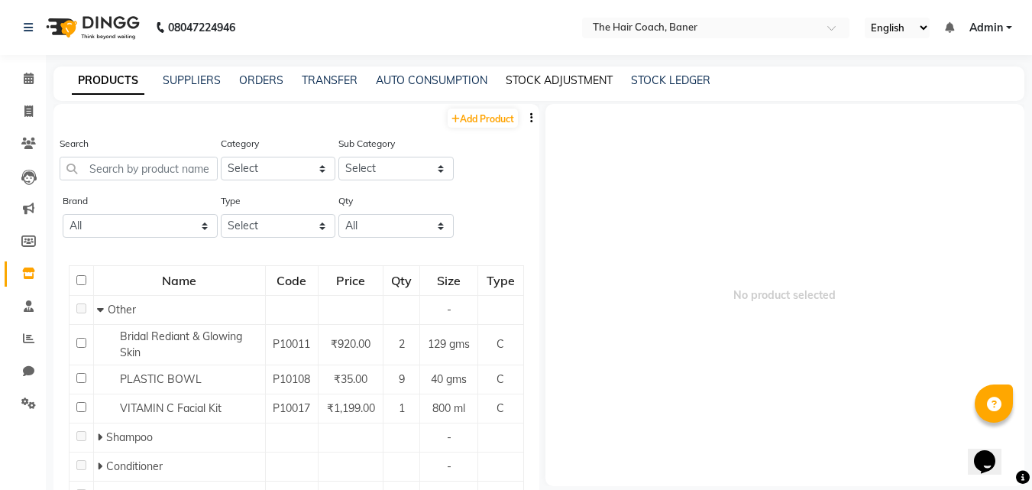
click at [544, 79] on link "STOCK ADJUSTMENT" at bounding box center [559, 80] width 107 height 14
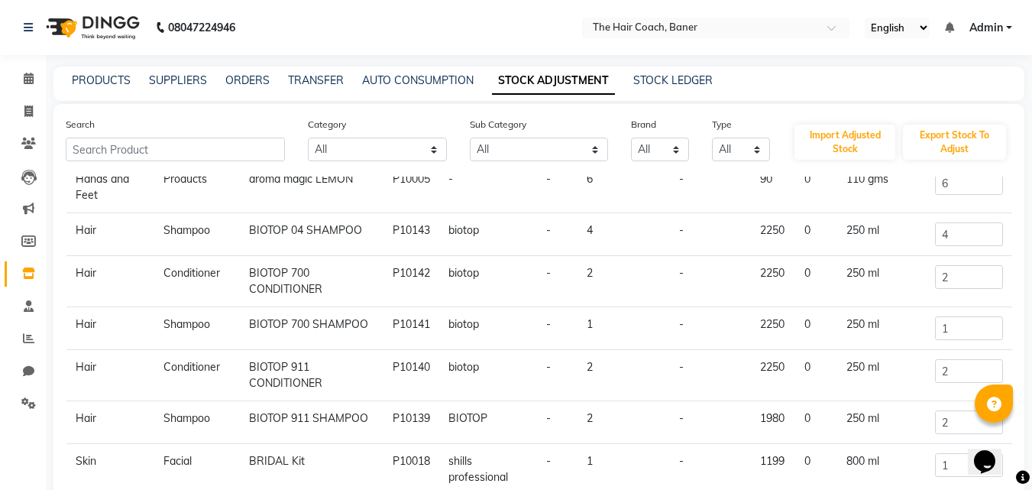
scroll to position [193, 0]
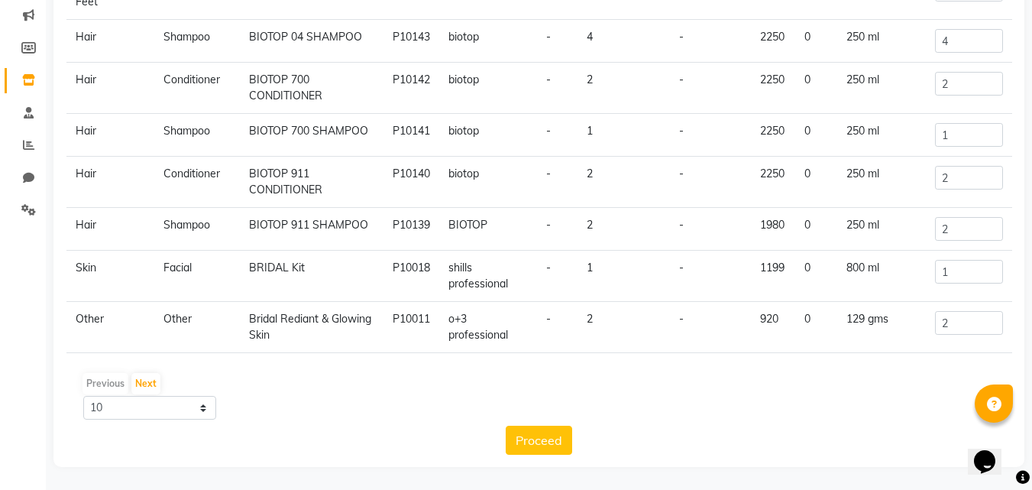
click at [458, 272] on td "shills professional" at bounding box center [487, 276] width 97 height 51
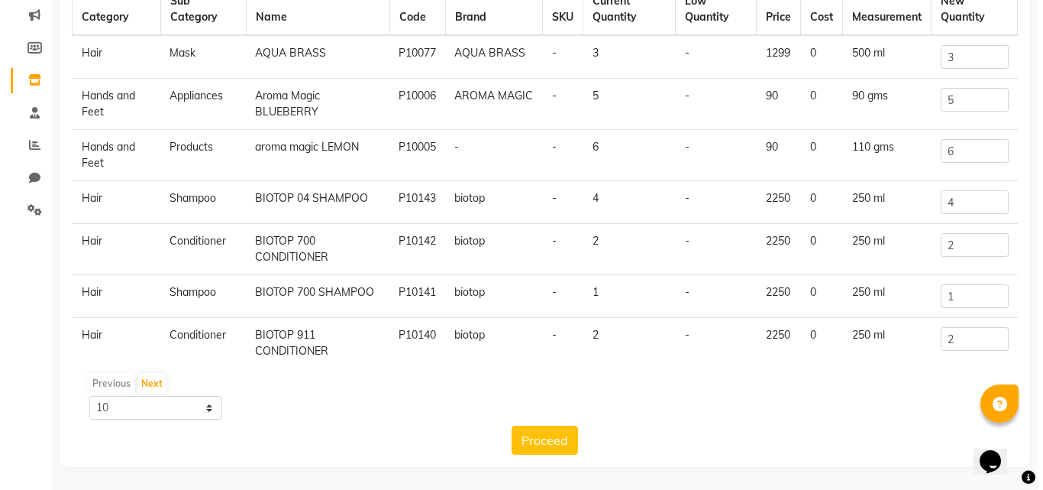
scroll to position [0, 0]
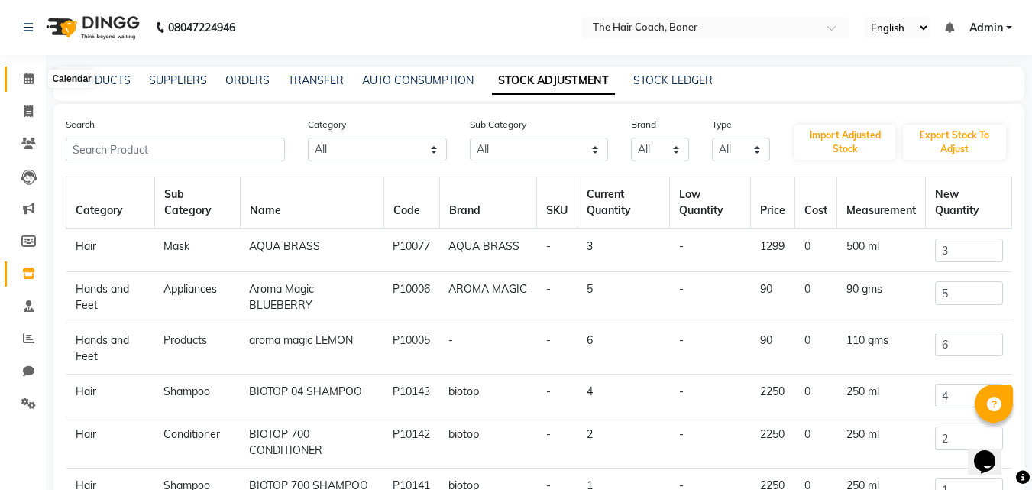
click at [21, 74] on span at bounding box center [28, 79] width 27 height 18
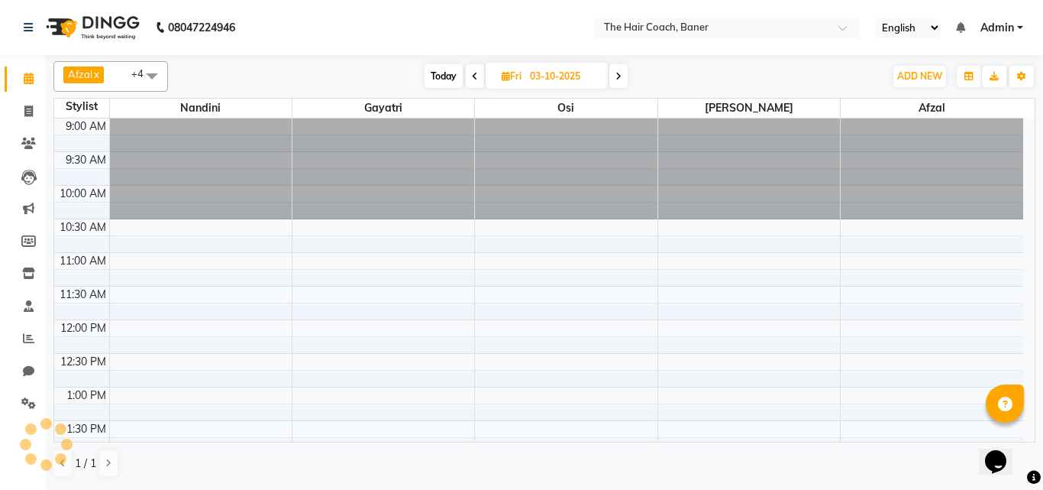
scroll to position [483, 0]
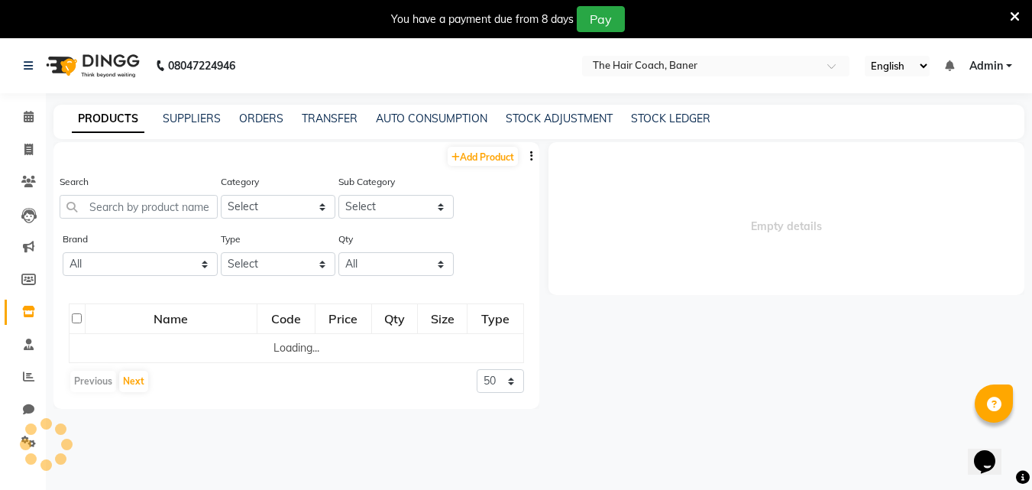
select select
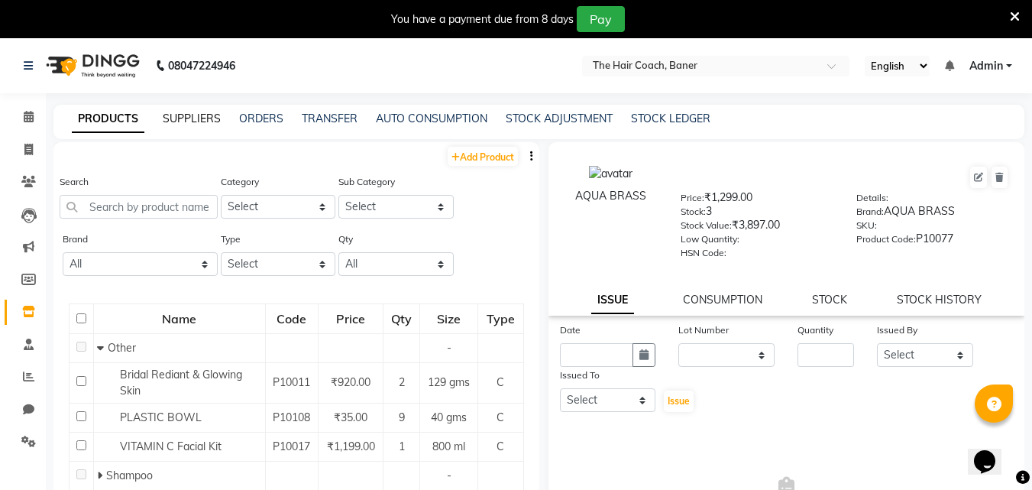
click at [198, 120] on link "SUPPLIERS" at bounding box center [192, 119] width 58 height 14
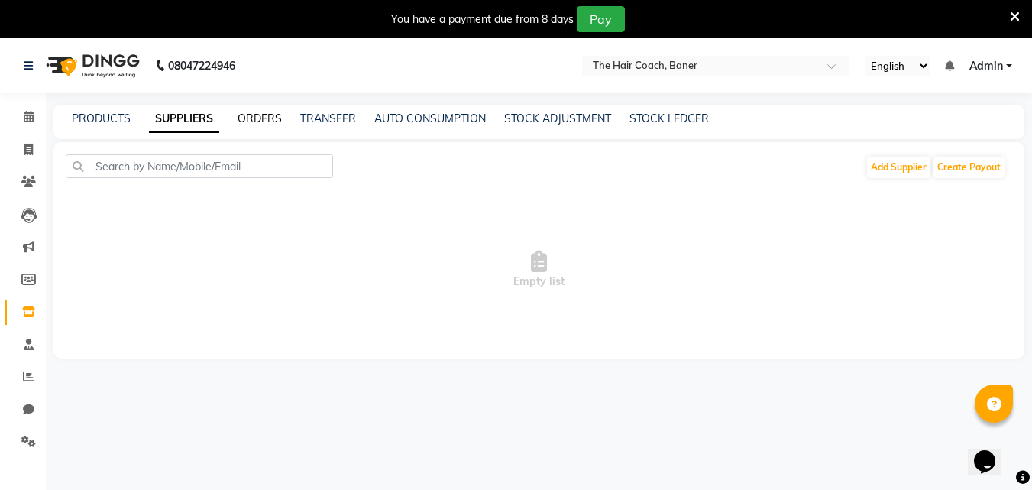
click at [268, 120] on link "ORDERS" at bounding box center [260, 119] width 44 height 14
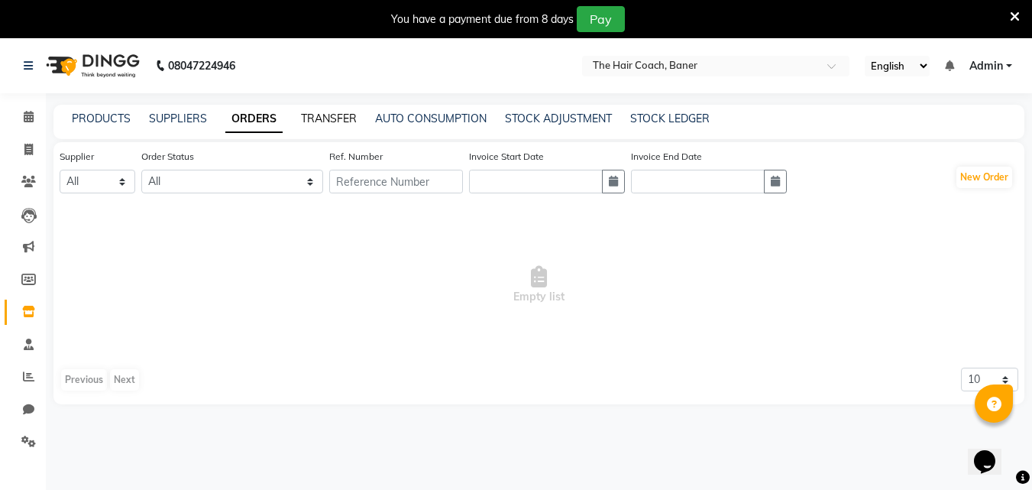
click at [342, 121] on link "TRANSFER" at bounding box center [329, 119] width 56 height 14
select select "sender"
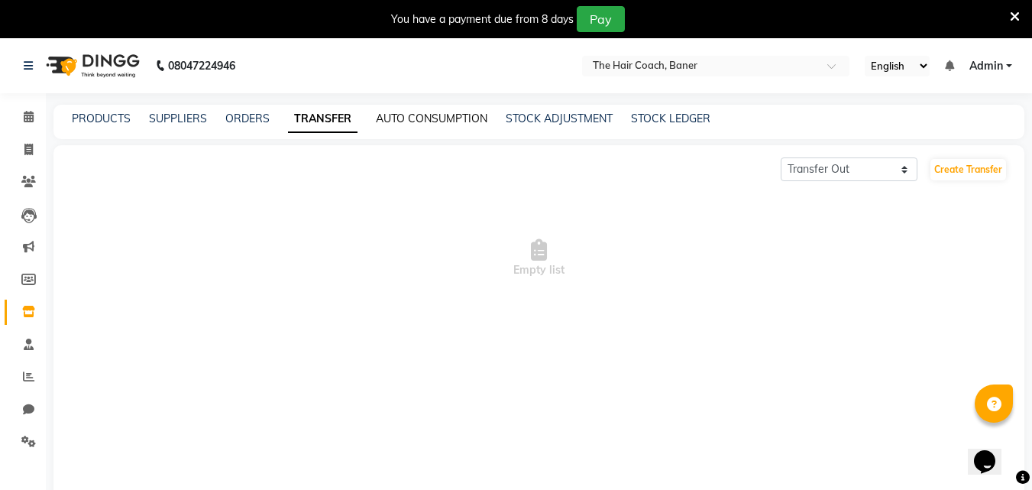
click at [406, 123] on link "AUTO CONSUMPTION" at bounding box center [432, 119] width 112 height 14
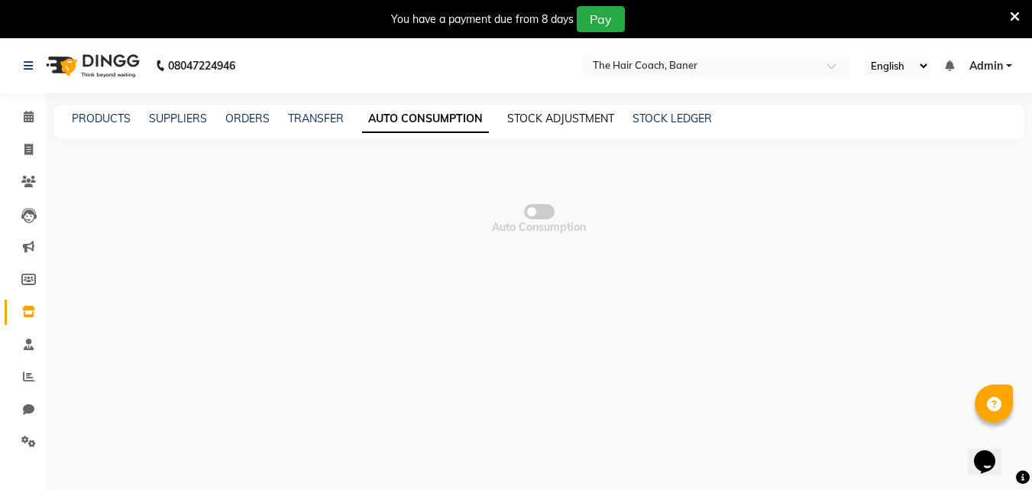
click at [529, 118] on link "STOCK ADJUSTMENT" at bounding box center [560, 119] width 107 height 14
